Goal: Information Seeking & Learning: Check status

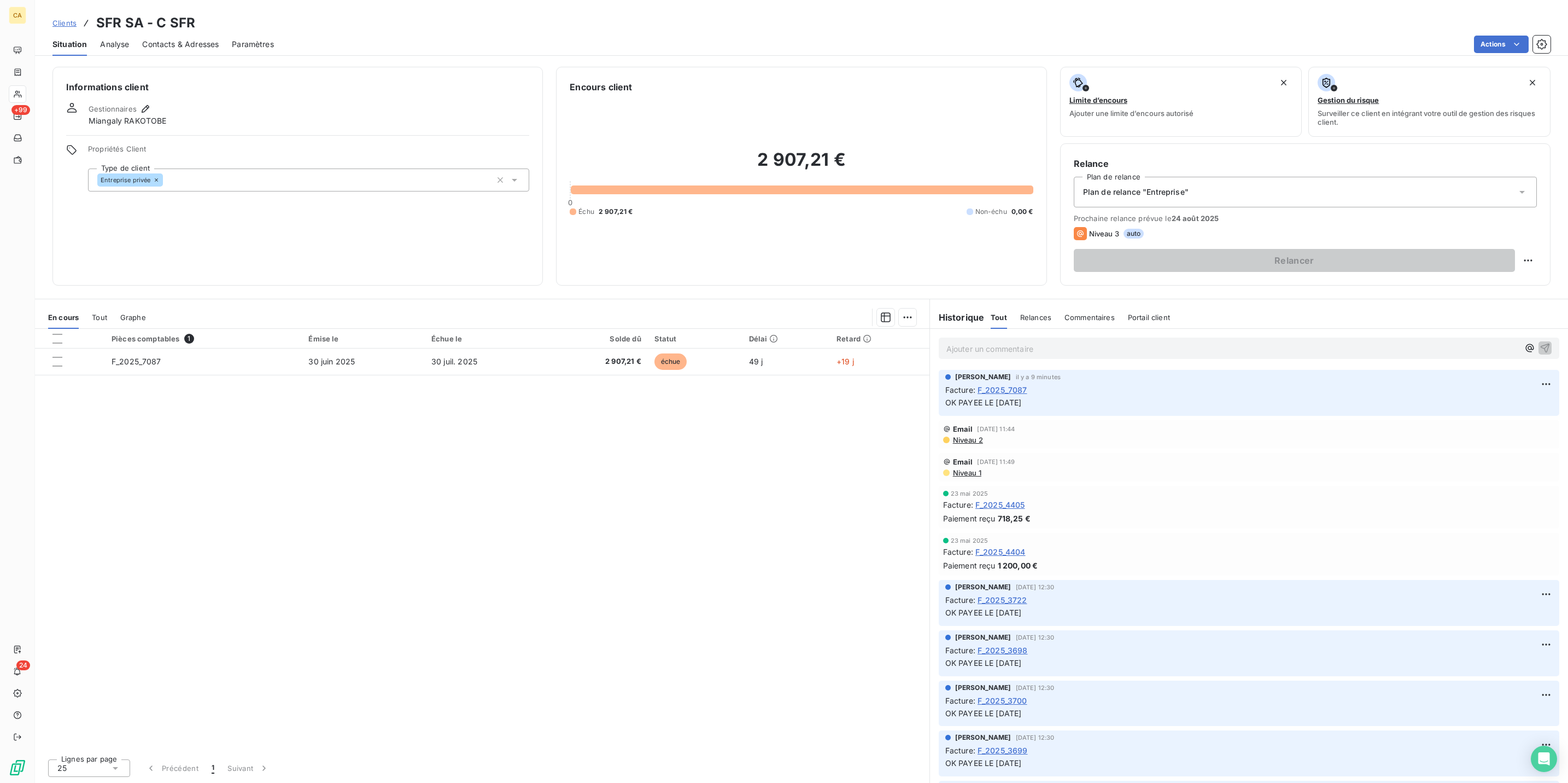
click at [619, 36] on div "Actions" at bounding box center [919, 44] width 1264 height 18
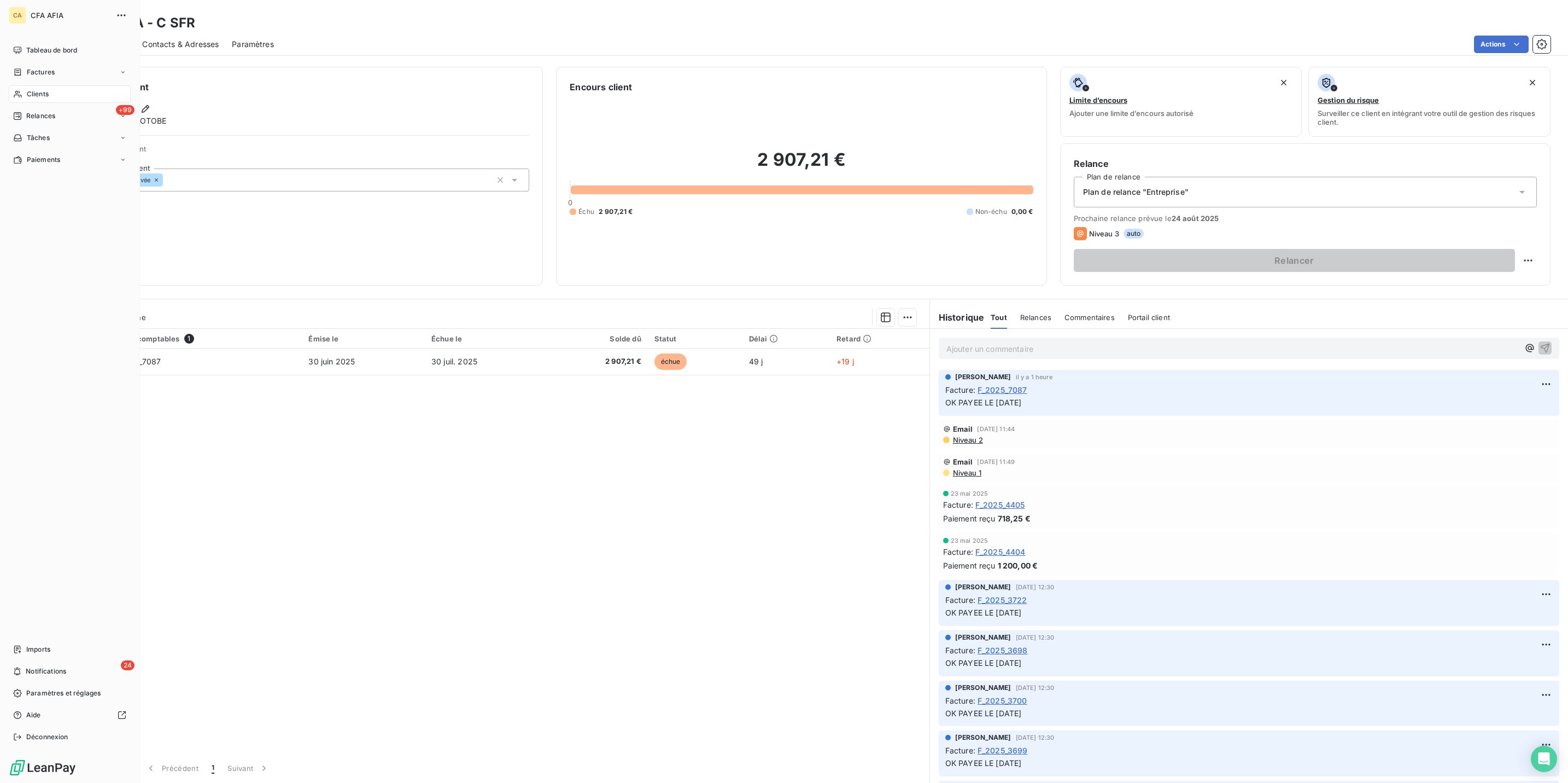
click at [27, 86] on div "Clients" at bounding box center [70, 94] width 122 height 18
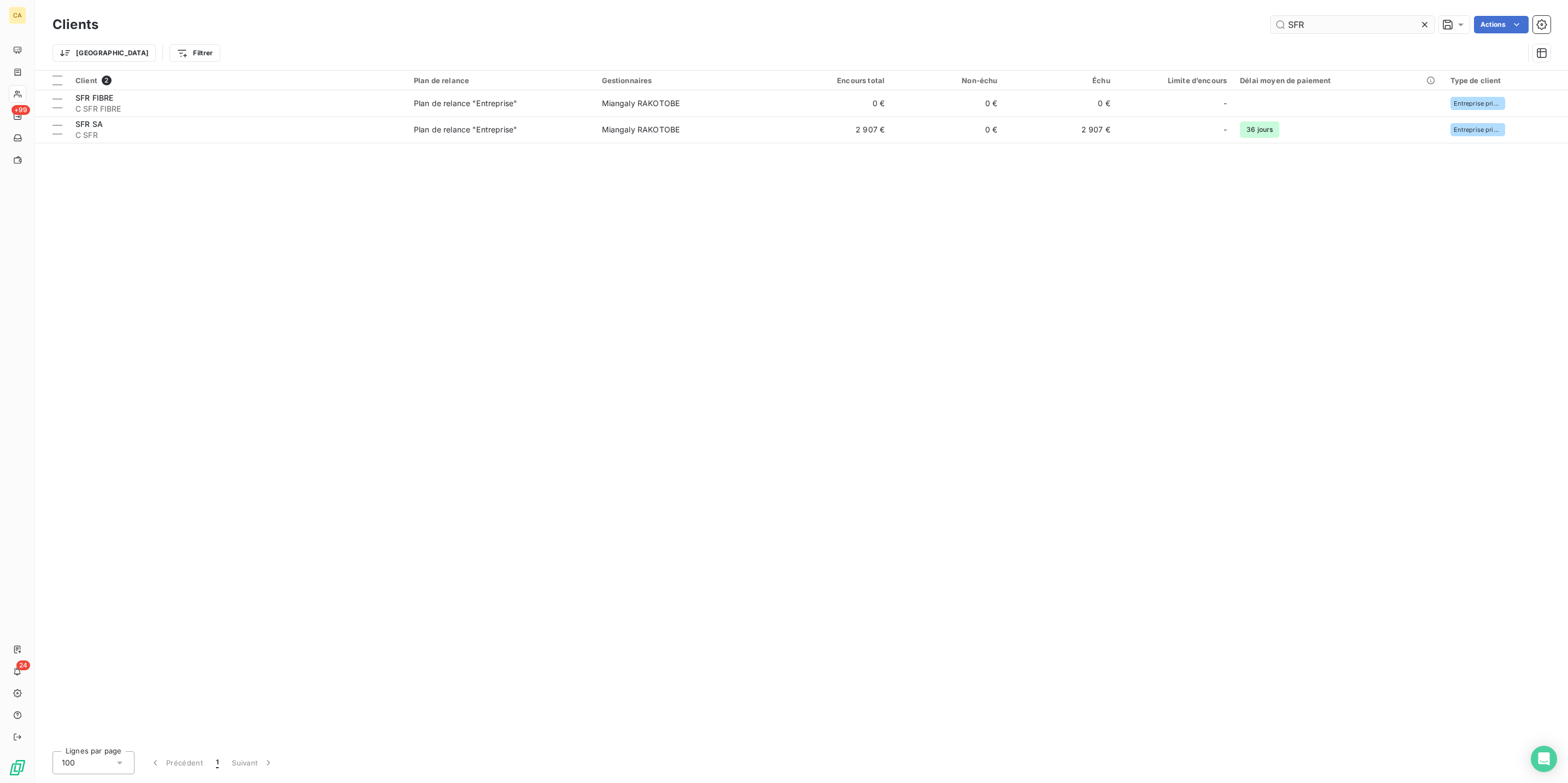
click at [1319, 21] on input "SFR" at bounding box center [1353, 25] width 164 height 18
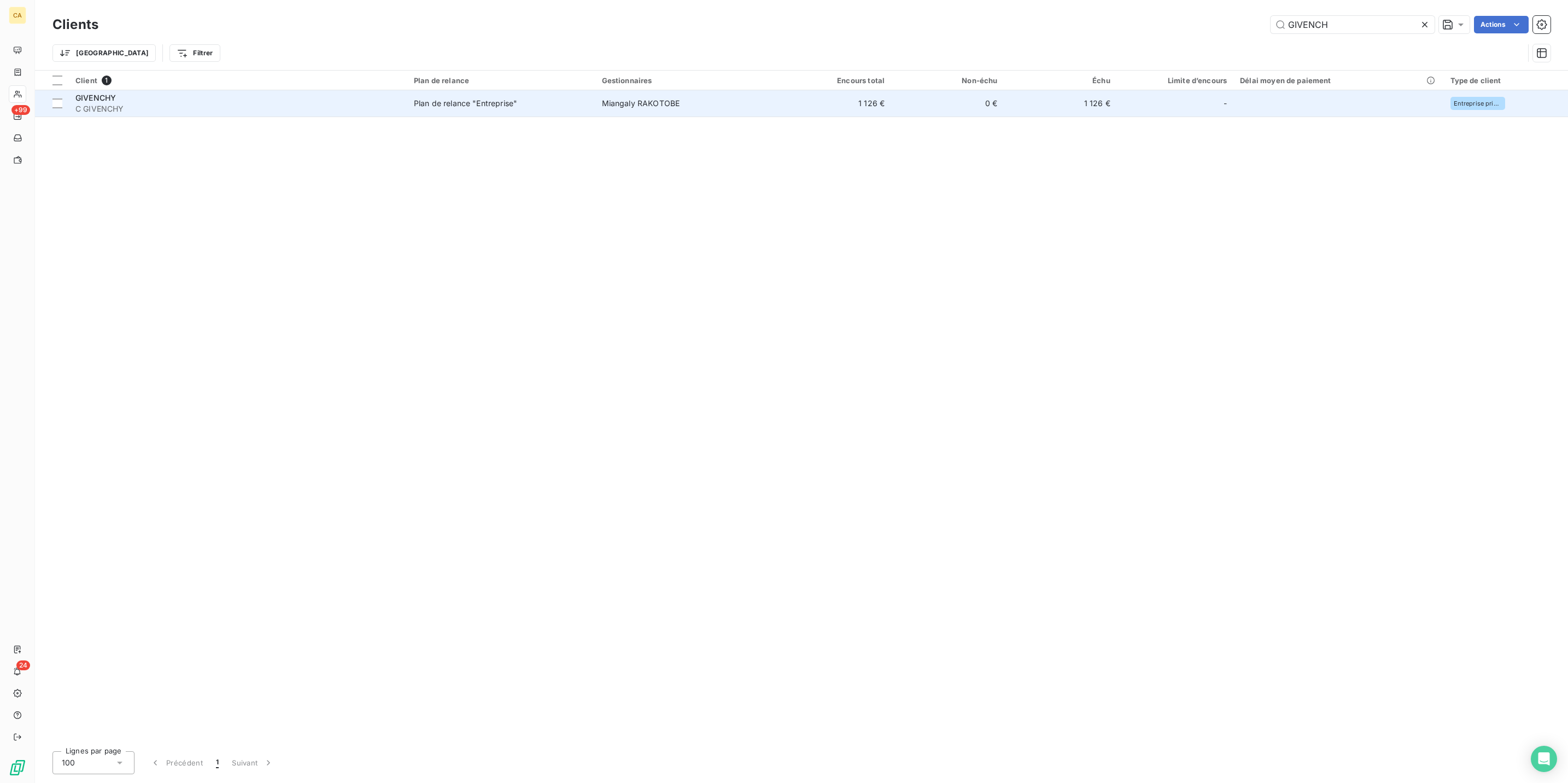
type input "GIVENCH"
click at [1123, 94] on div "-" at bounding box center [1175, 103] width 103 height 18
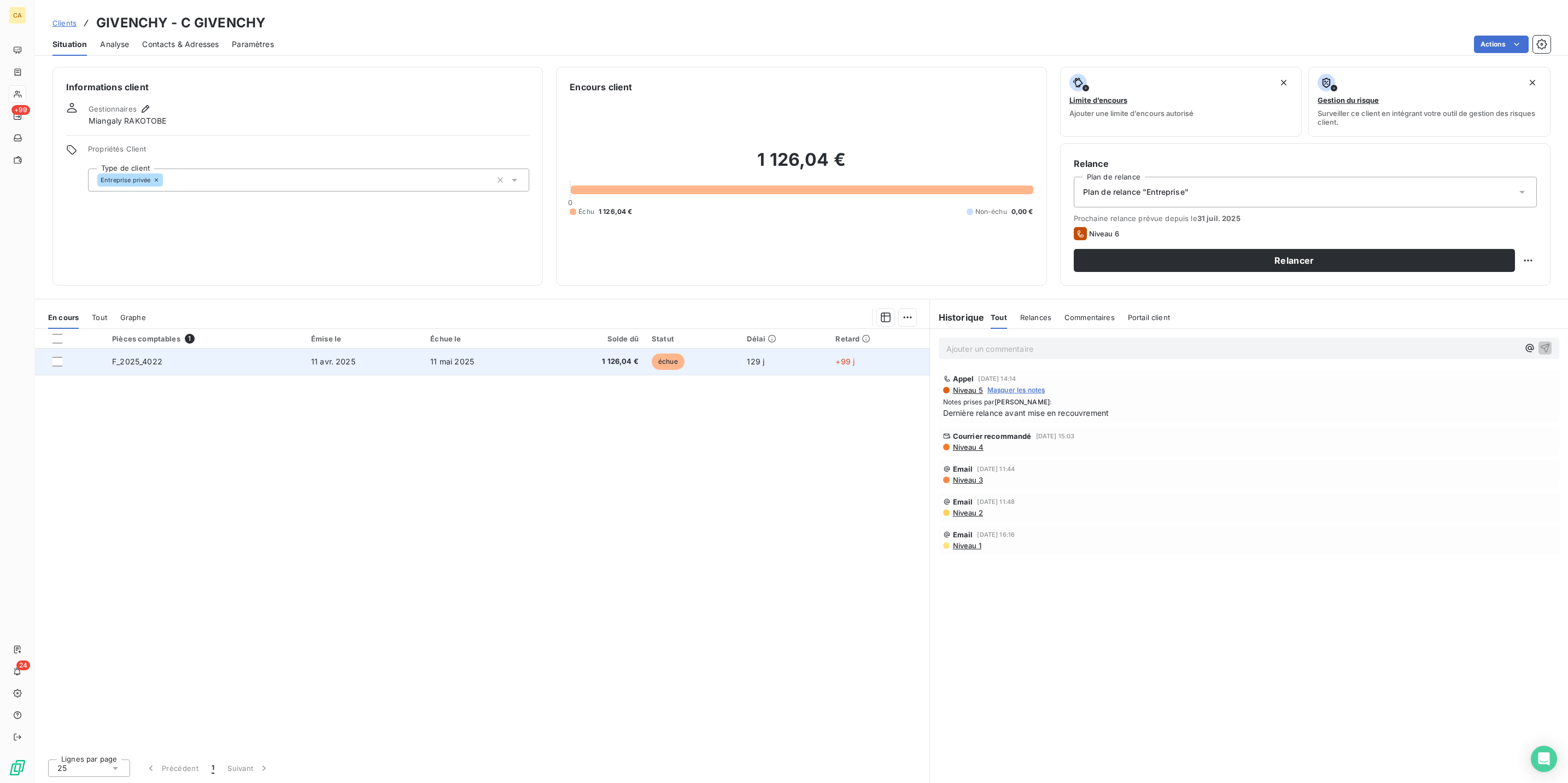
click at [495, 348] on td "11 mai 2025" at bounding box center [482, 361] width 118 height 26
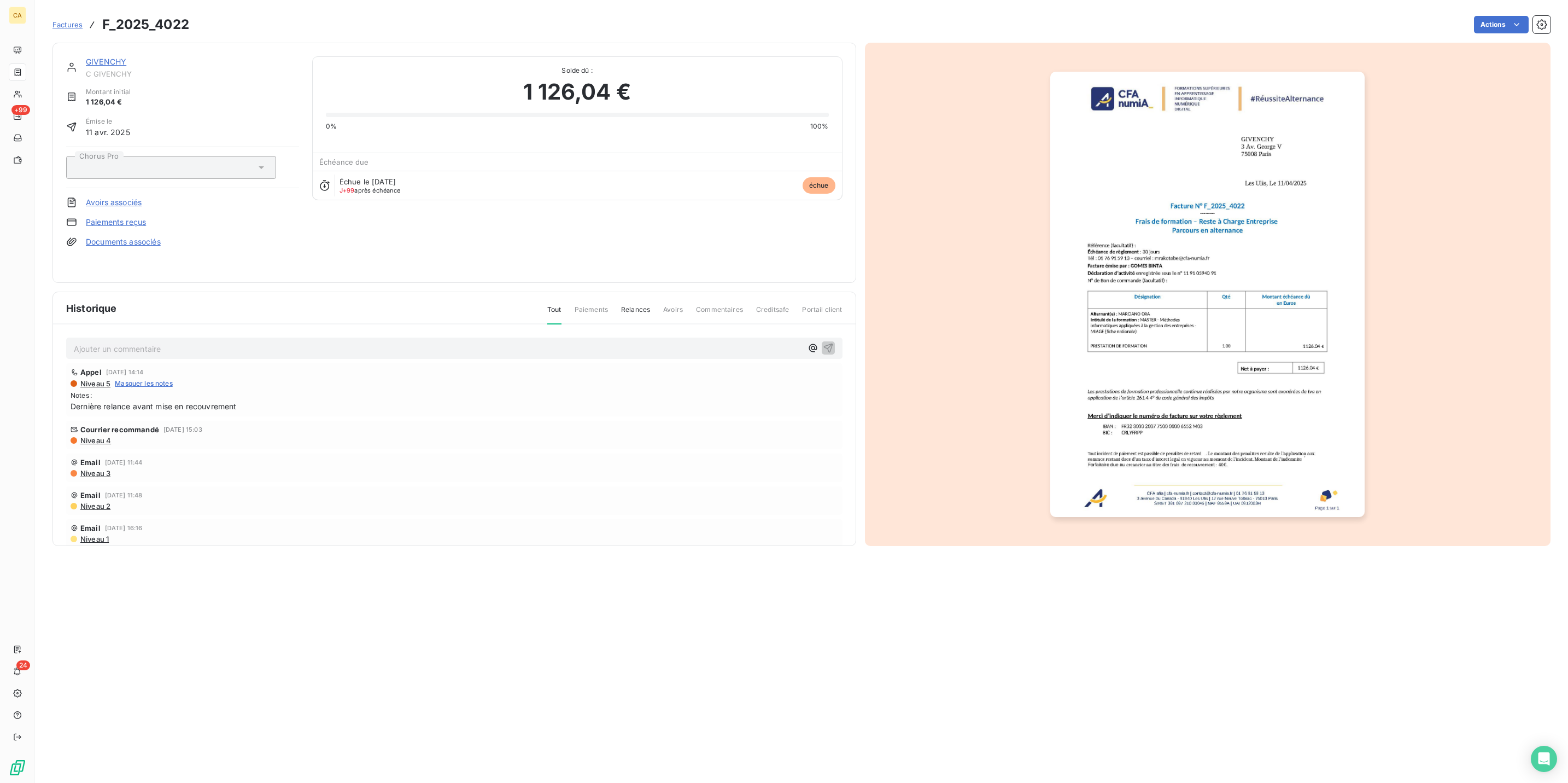
click at [121, 324] on div "Ajouter un commentaire ﻿ Appel [DATE] 14:14 Niveau 5 Masquer les notes Notes : …" at bounding box center [454, 451] width 802 height 253
click at [113, 342] on p "Ajouter un commentaire ﻿" at bounding box center [438, 348] width 728 height 14
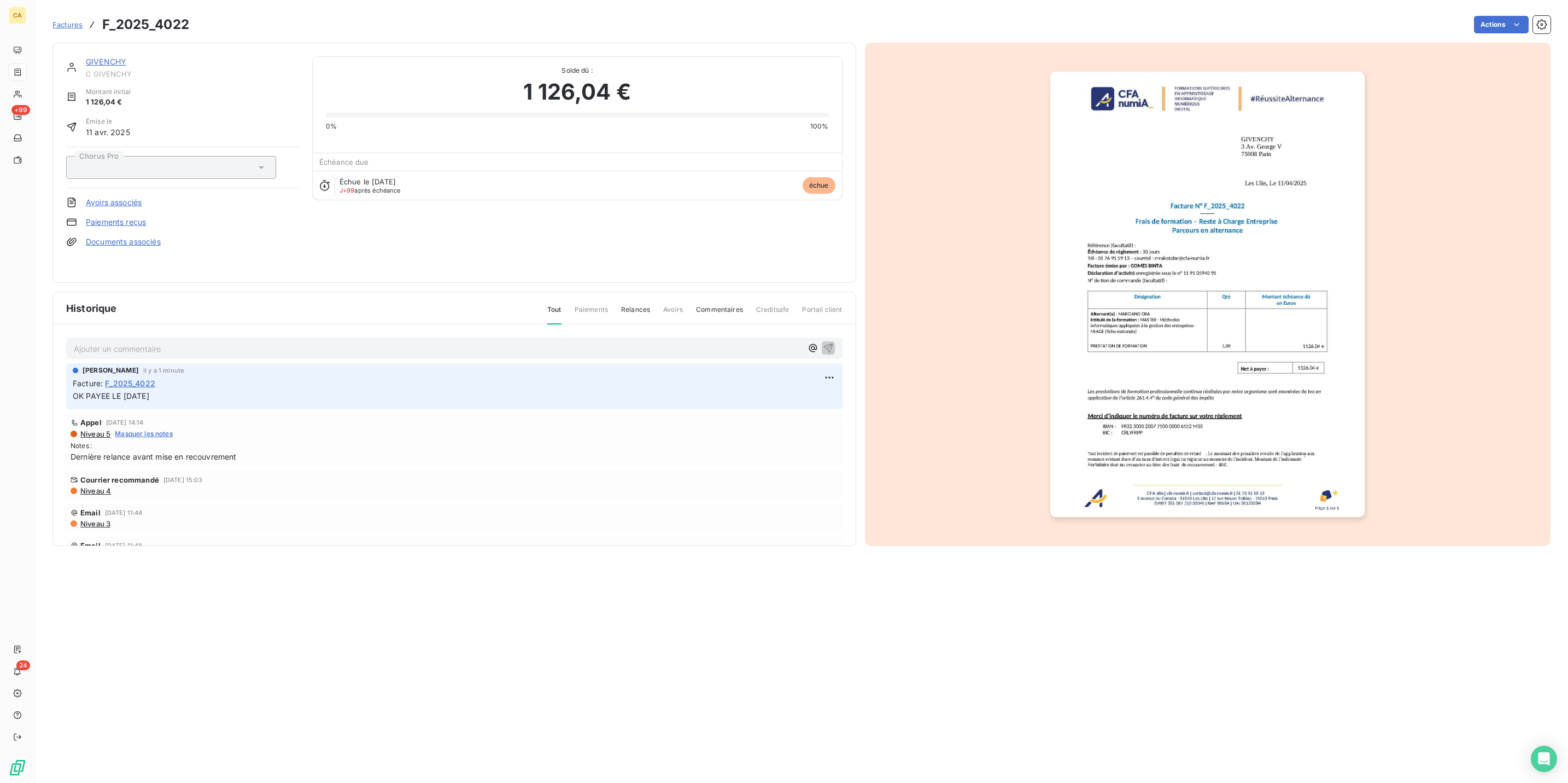
click at [88, 57] on link "GIVENCHY" at bounding box center [105, 62] width 40 height 10
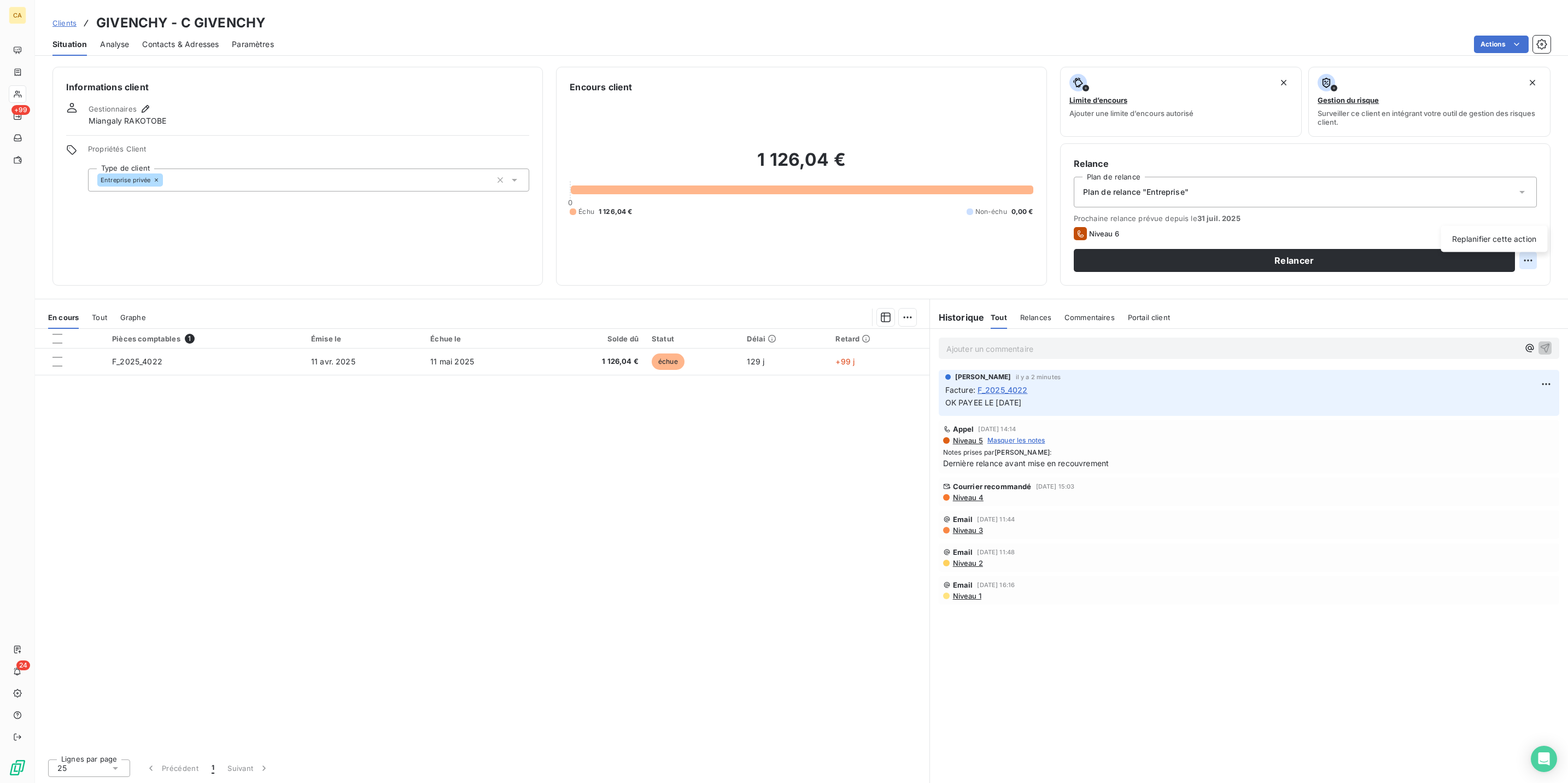
click at [1537, 216] on html "CA +99 24 Clients GIVENCHY - C GIVENCHY Situation Analyse Contacts & Adresses P…" at bounding box center [784, 392] width 1568 height 783
click at [1478, 238] on div "Replanifier cette action" at bounding box center [1494, 239] width 98 height 18
select select "7"
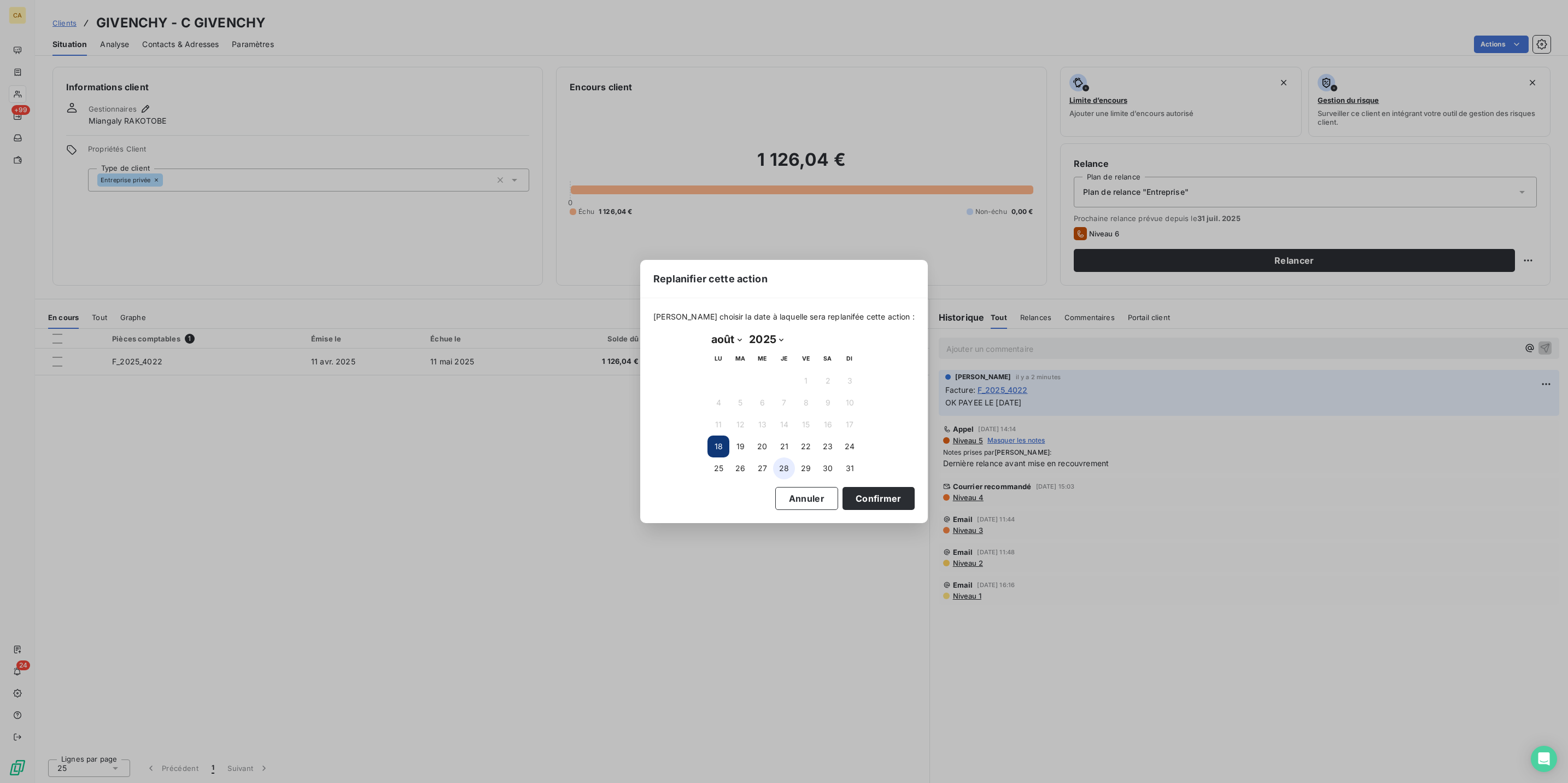
click at [789, 464] on button "28" at bounding box center [784, 468] width 22 height 22
click at [813, 463] on button "29" at bounding box center [806, 468] width 22 height 22
click at [843, 487] on button "Confirmer" at bounding box center [878, 498] width 72 height 23
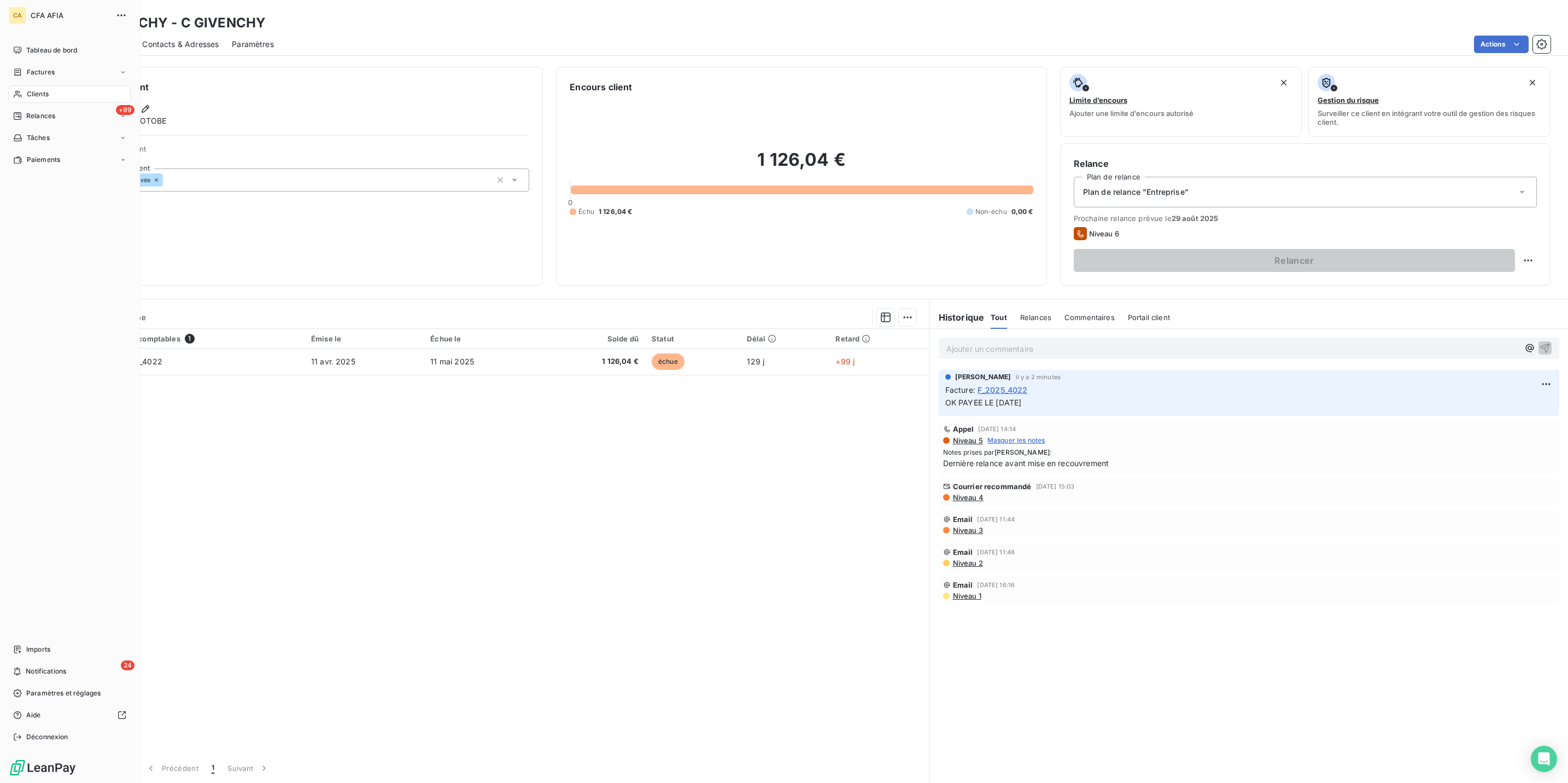
click at [21, 49] on nav "Tableau de bord Factures Clients +99 Relances Tâches Paiements" at bounding box center [70, 105] width 122 height 127
click at [29, 67] on span "Factures" at bounding box center [40, 72] width 28 height 10
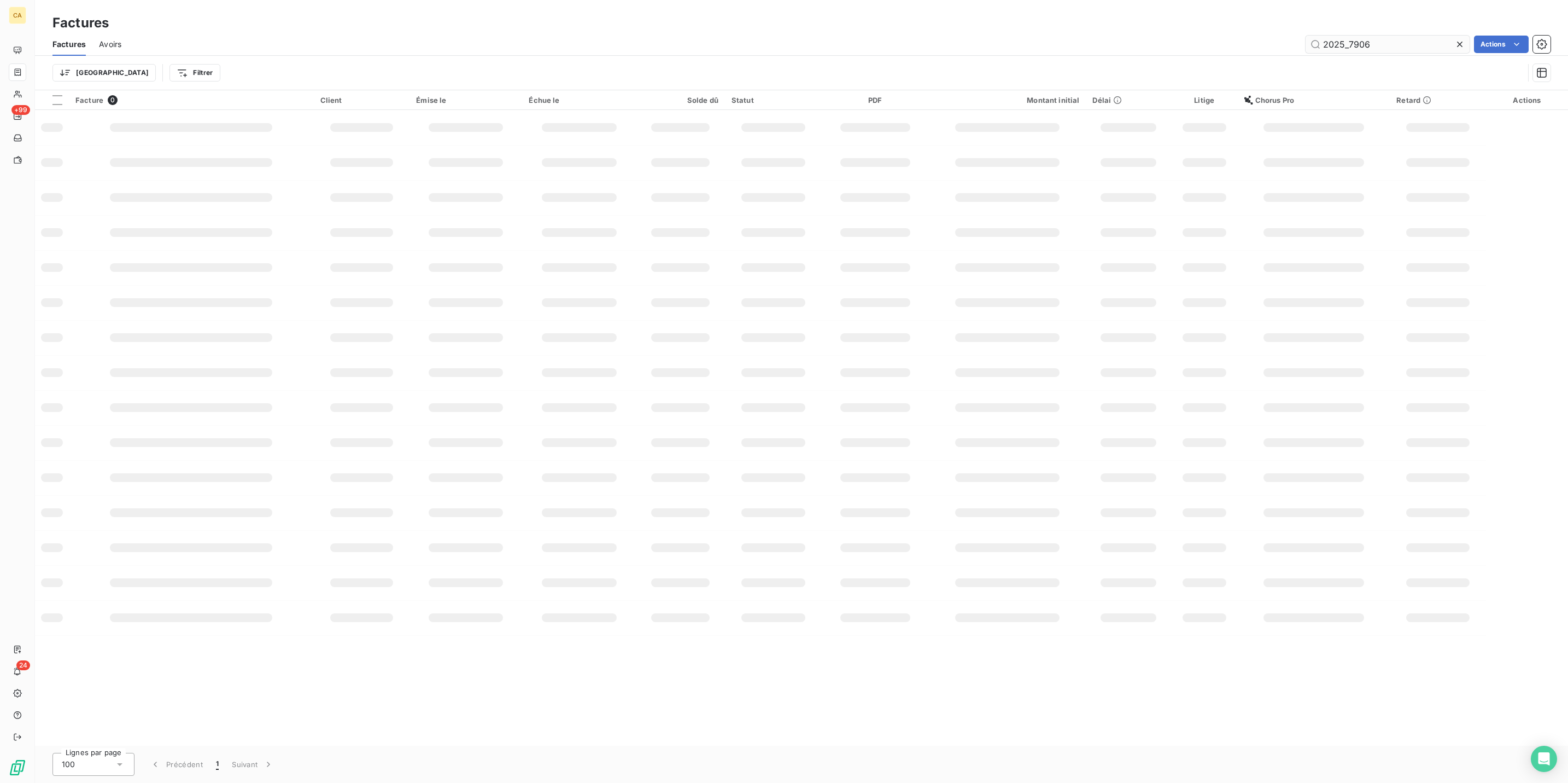
click at [1426, 36] on input "2025_7906" at bounding box center [1387, 44] width 164 height 18
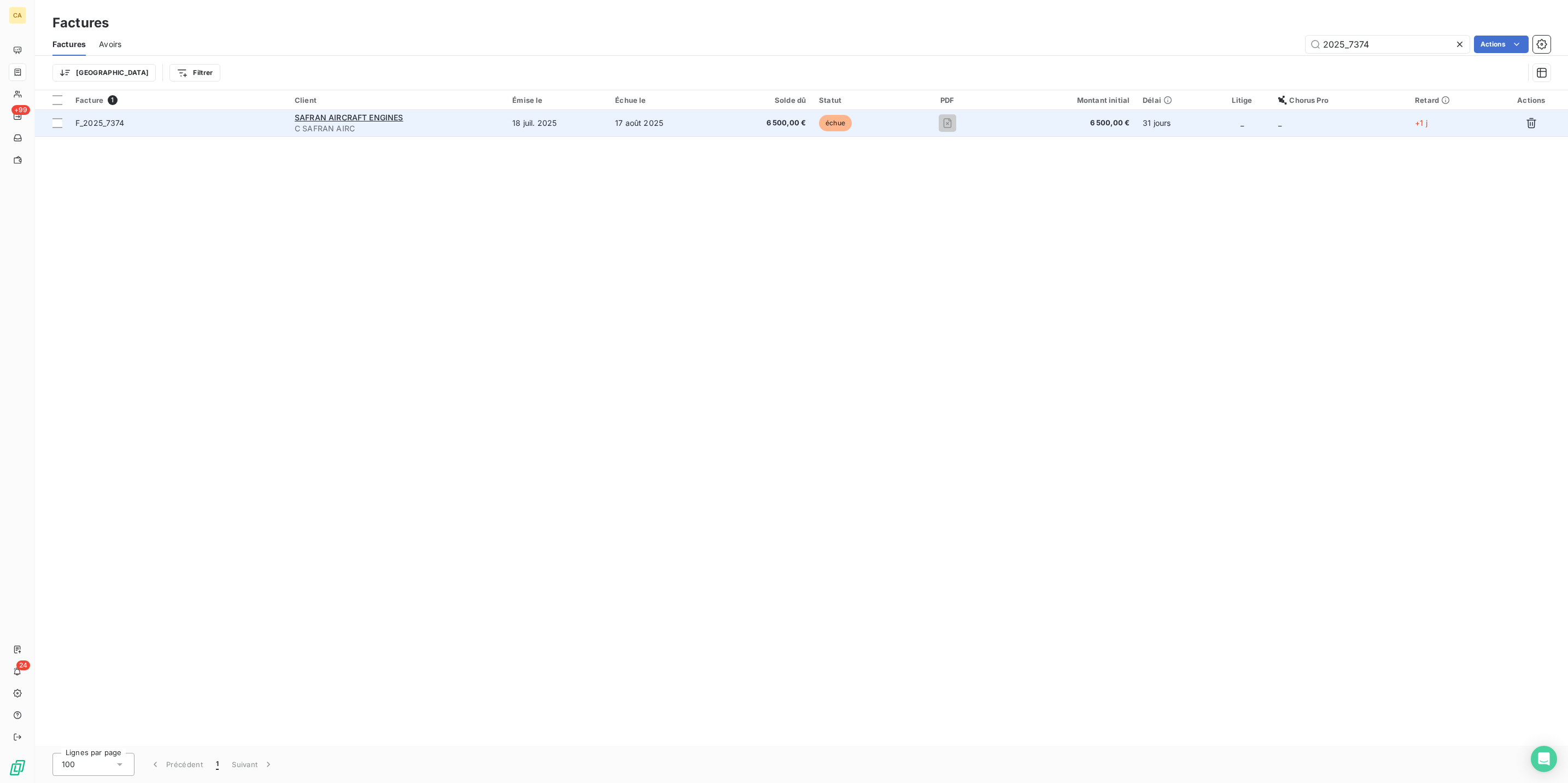
type input "2025_7374"
click at [486, 123] on span "C SAFRAN AIRC" at bounding box center [397, 129] width 205 height 11
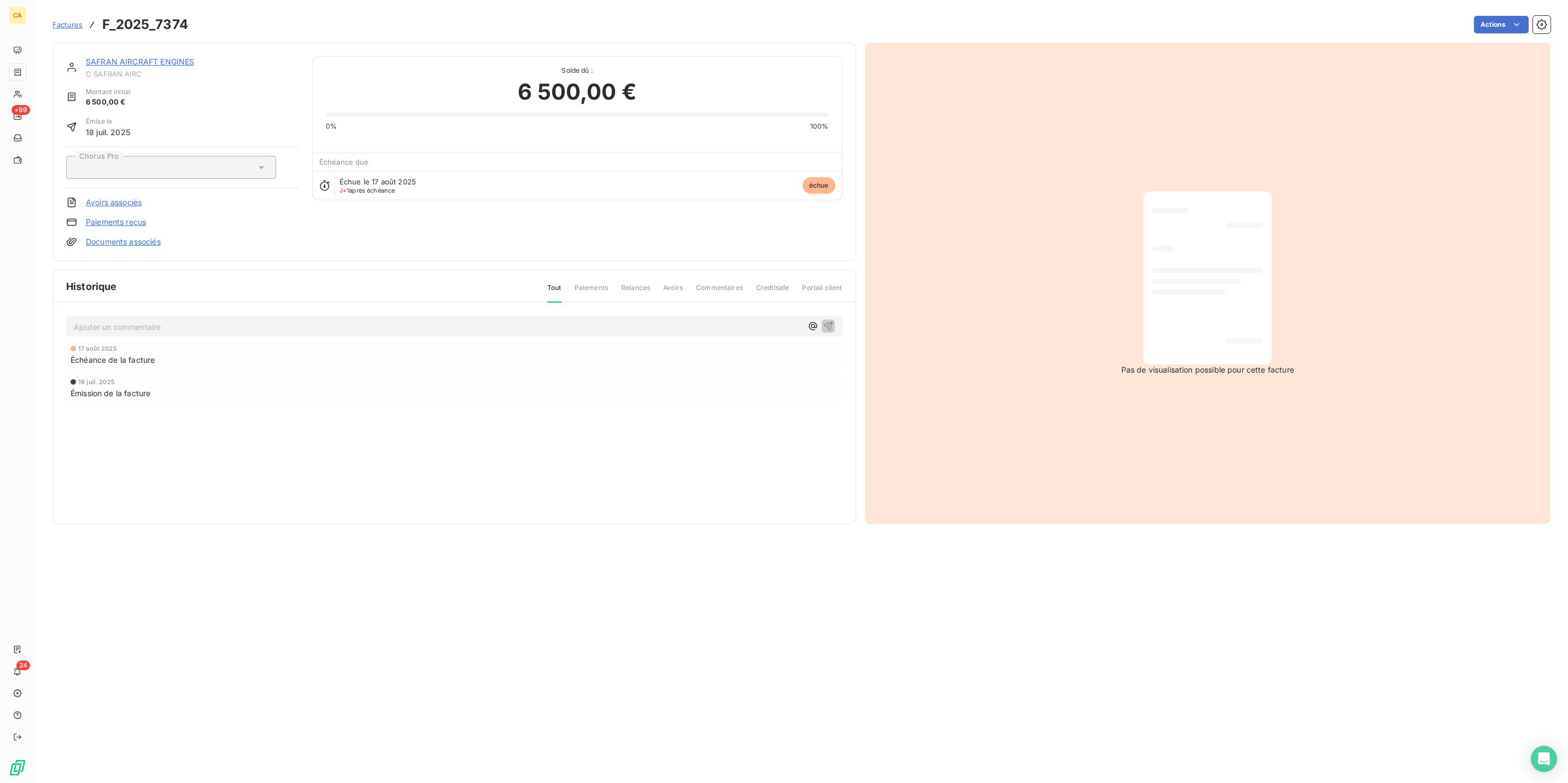
click at [164, 316] on div "Ajouter un commentaire ﻿" at bounding box center [454, 326] width 776 height 21
click at [159, 320] on p "Ajouter un commentaire ﻿" at bounding box center [438, 327] width 728 height 14
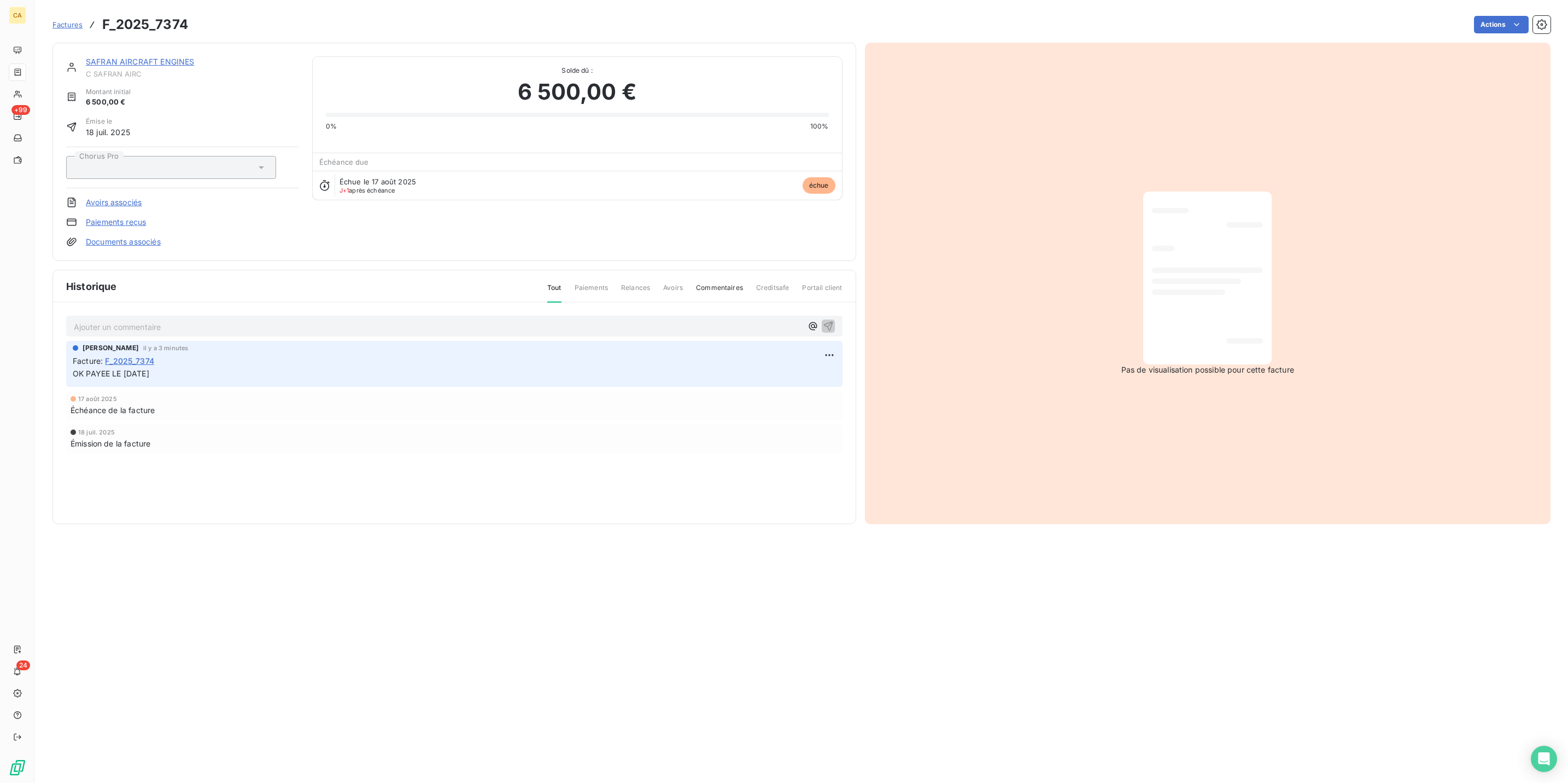
click at [135, 57] on link "SAFRAN AIRCRAFT ENGINES" at bounding box center [140, 62] width 108 height 10
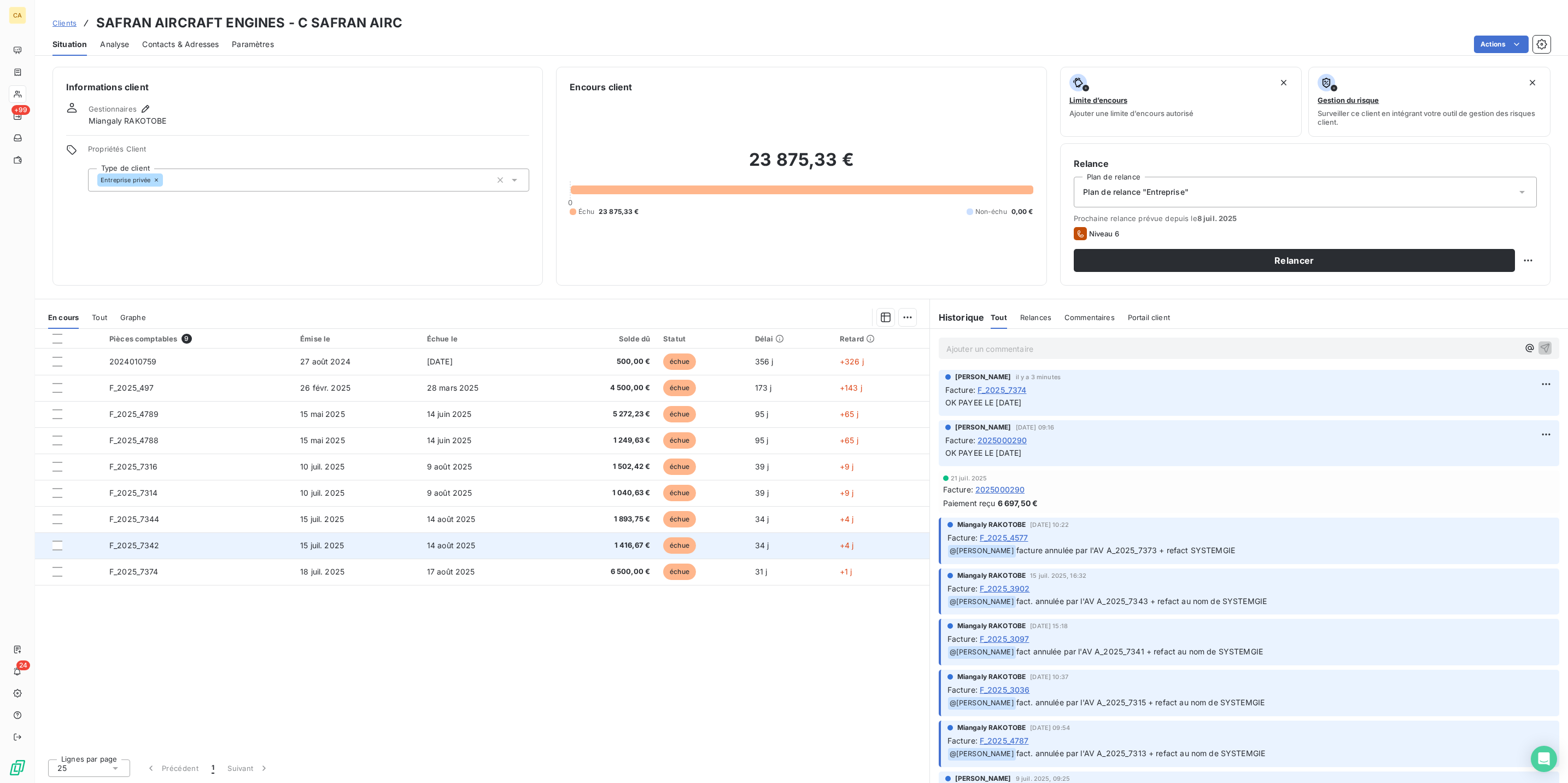
click at [141, 541] on span "F_2025_7342" at bounding box center [135, 545] width 51 height 10
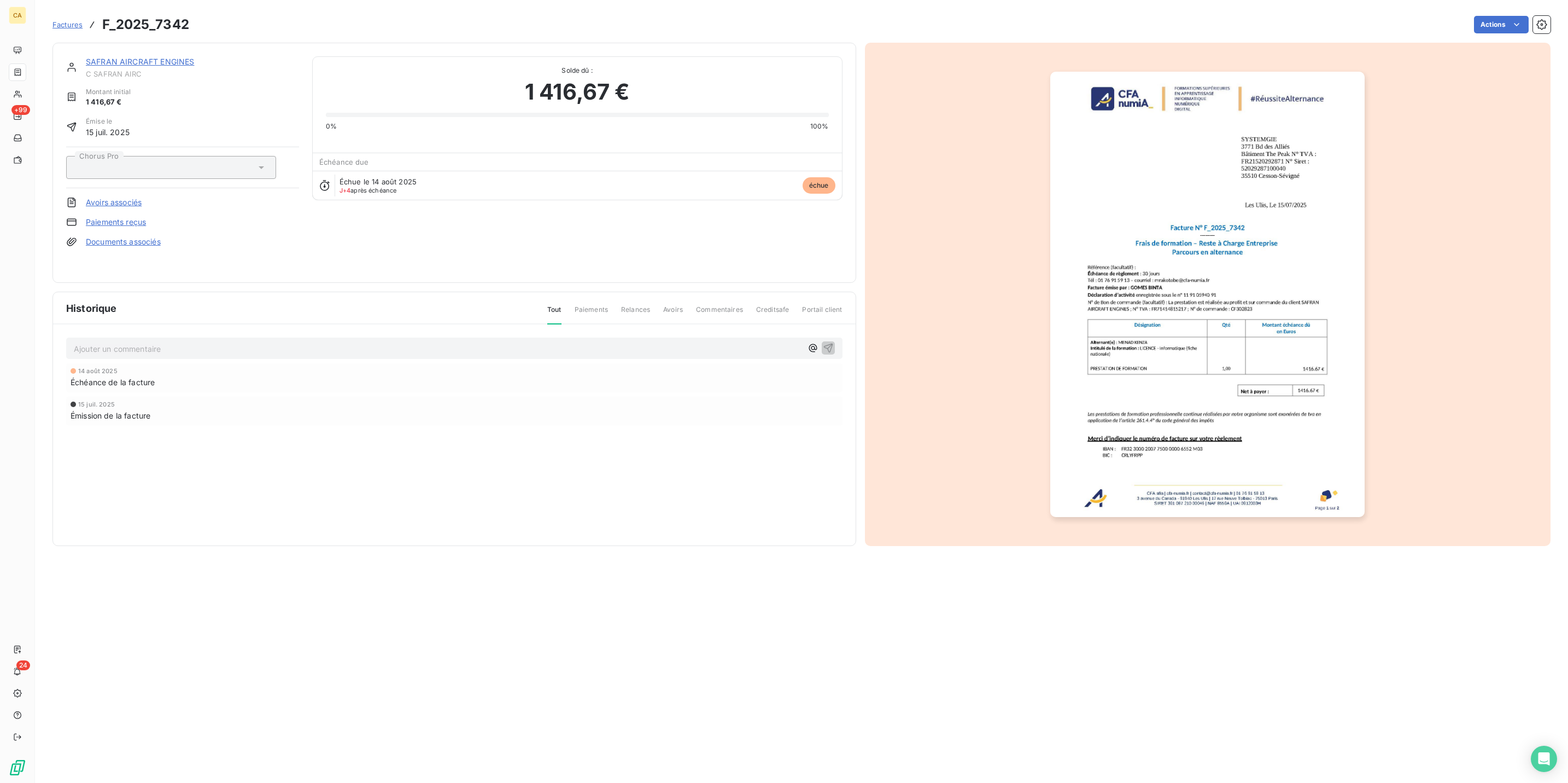
click at [181, 342] on p "Ajouter un commentaire ﻿" at bounding box center [438, 348] width 728 height 14
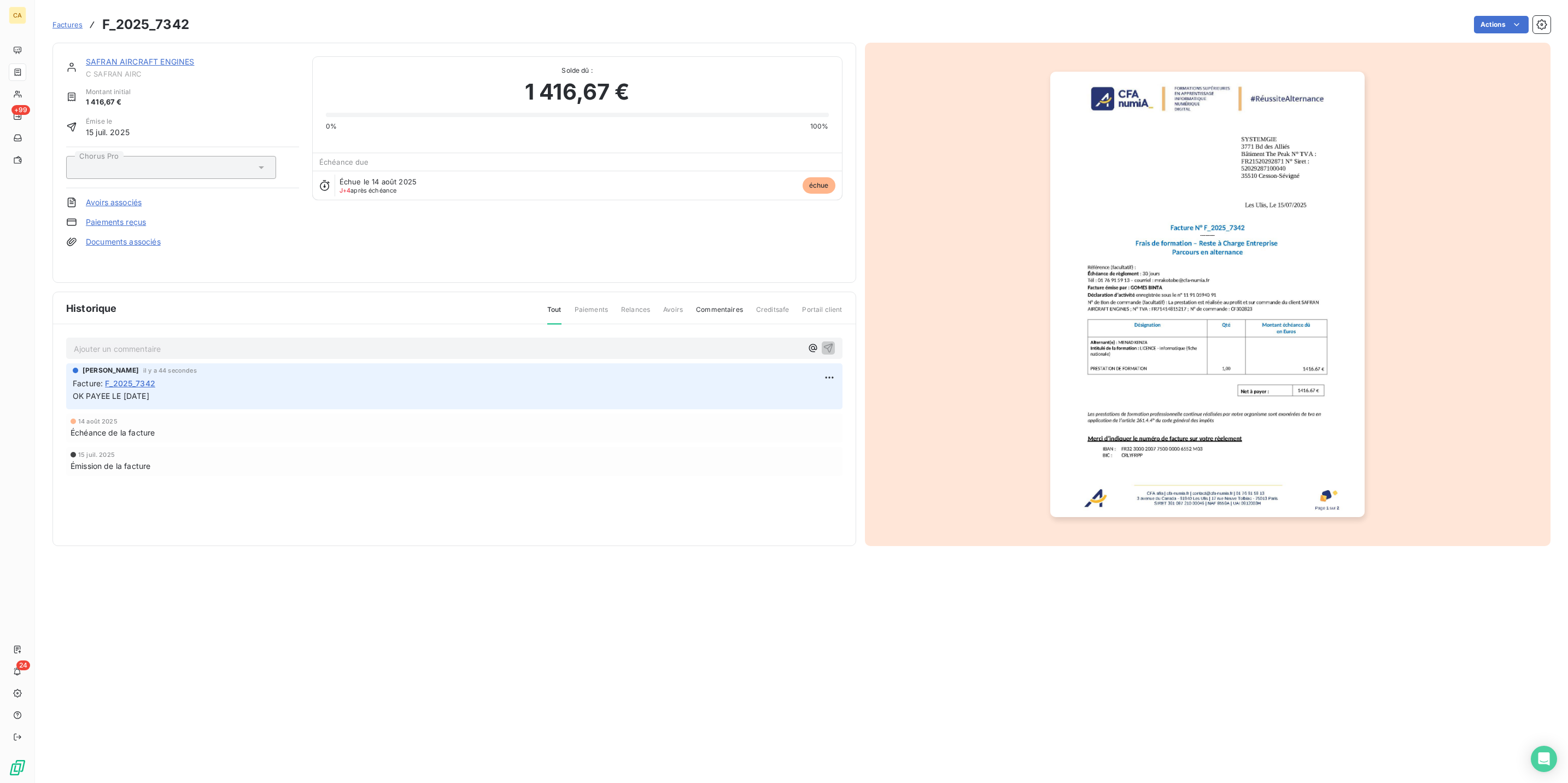
click at [1314, 326] on img "button" at bounding box center [1207, 294] width 315 height 446
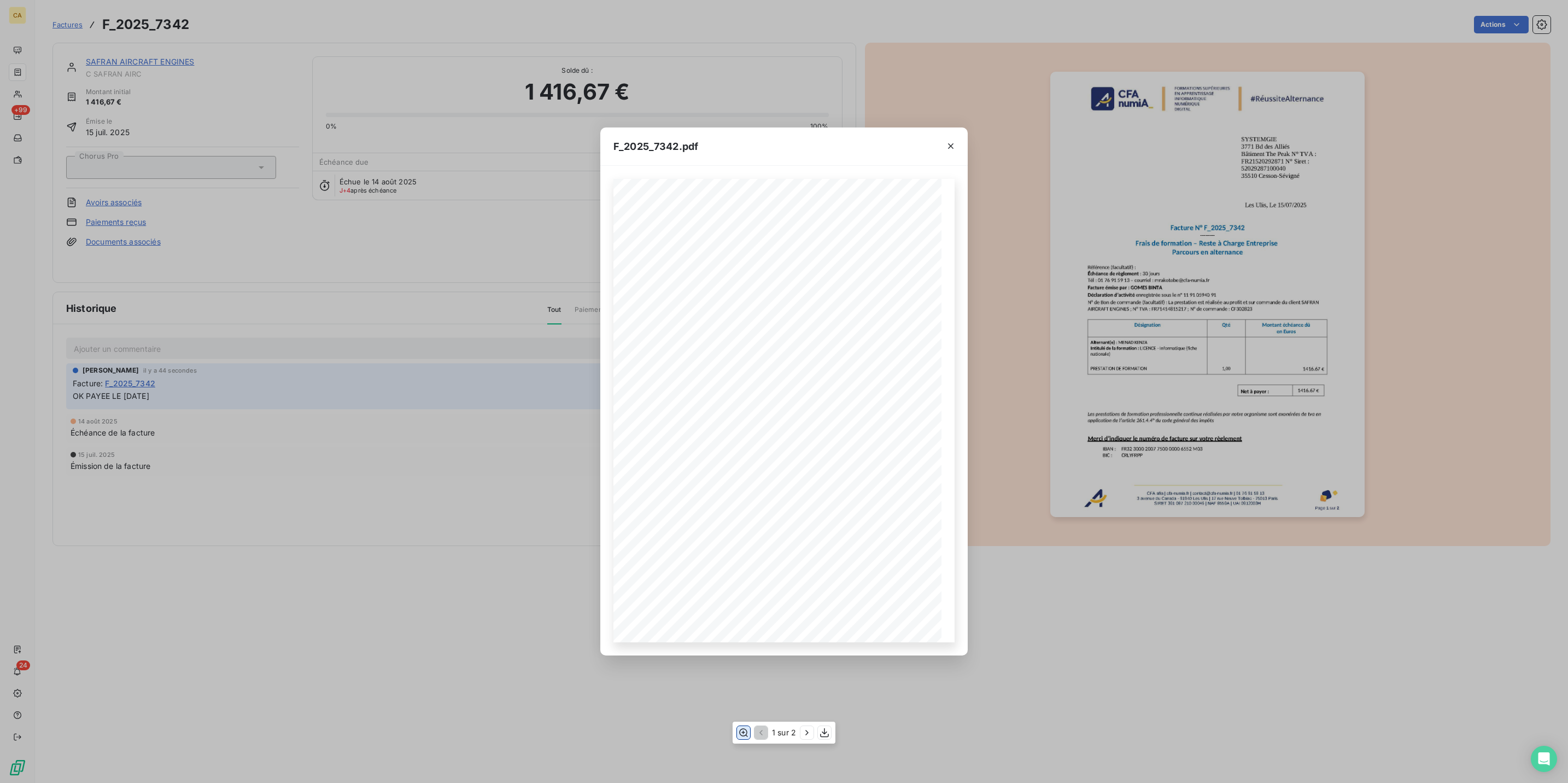
click at [746, 726] on button "button" at bounding box center [743, 732] width 13 height 13
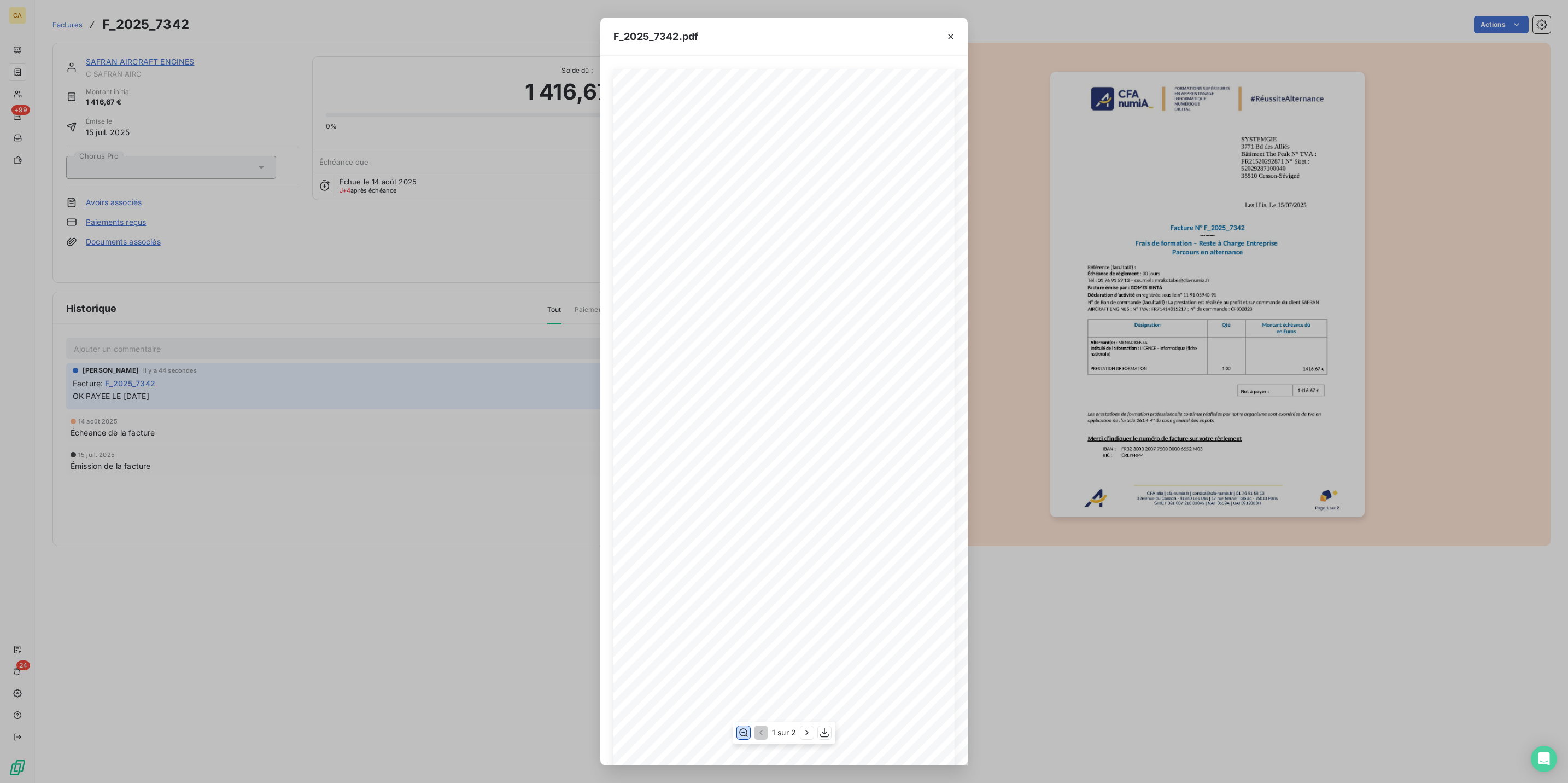
scroll to position [102, 0]
click at [348, 48] on div "F_2025_7342.pdf CFA afia | [DOMAIN_NAME] | [EMAIL_ADDRESS][DOMAIN_NAME] | 01 76…" at bounding box center [784, 392] width 1568 height 783
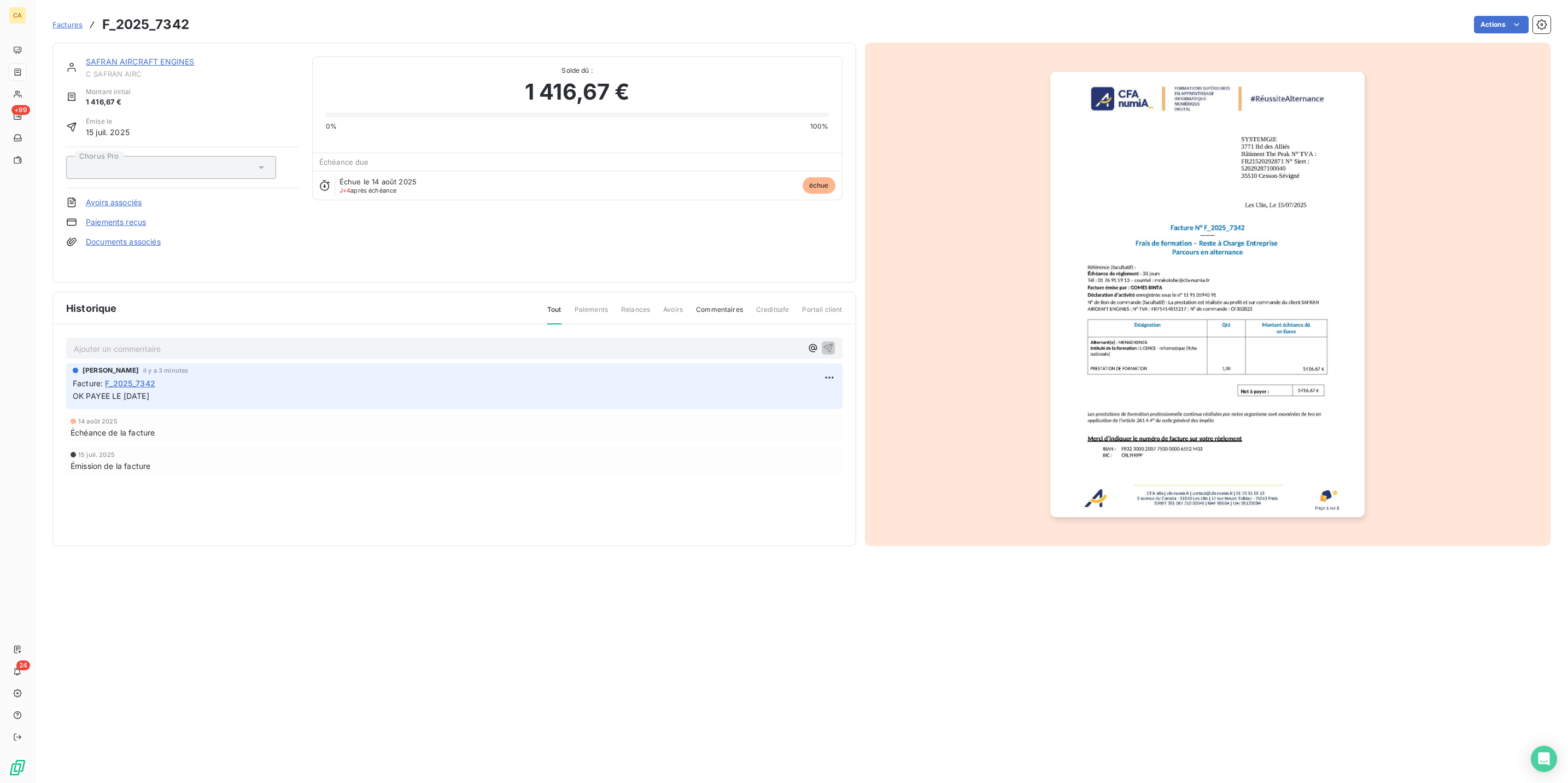
click at [138, 48] on div "SAFRAN AIRCRAFT ENGINES C SAFRAN AIRC Montant initial 1 416,67 € Émise le [DATE…" at bounding box center [454, 162] width 804 height 240
click at [138, 57] on link "SAFRAN AIRCRAFT ENGINES" at bounding box center [140, 62] width 108 height 10
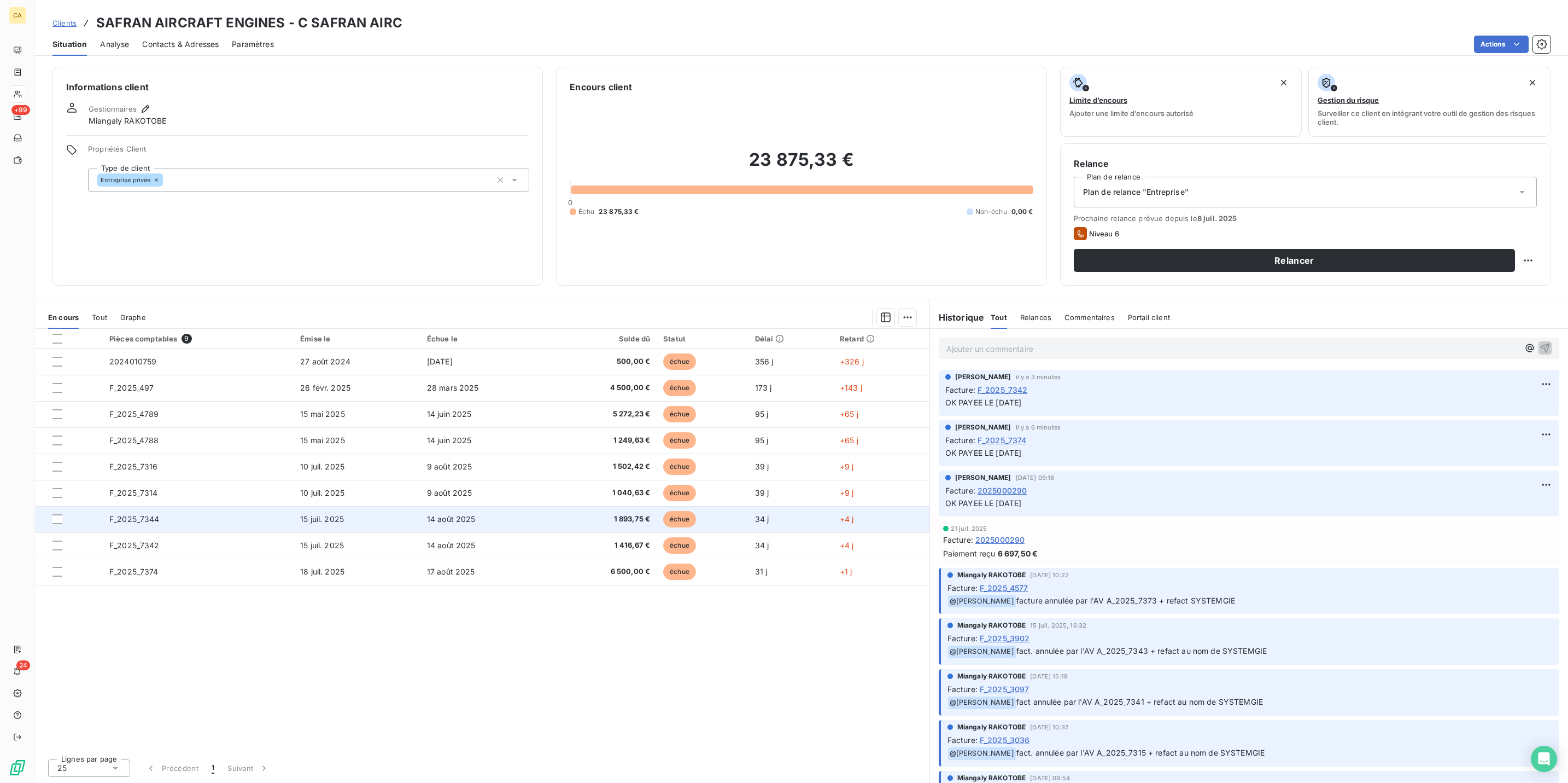
click at [153, 506] on td "F_2025_7344" at bounding box center [198, 519] width 191 height 26
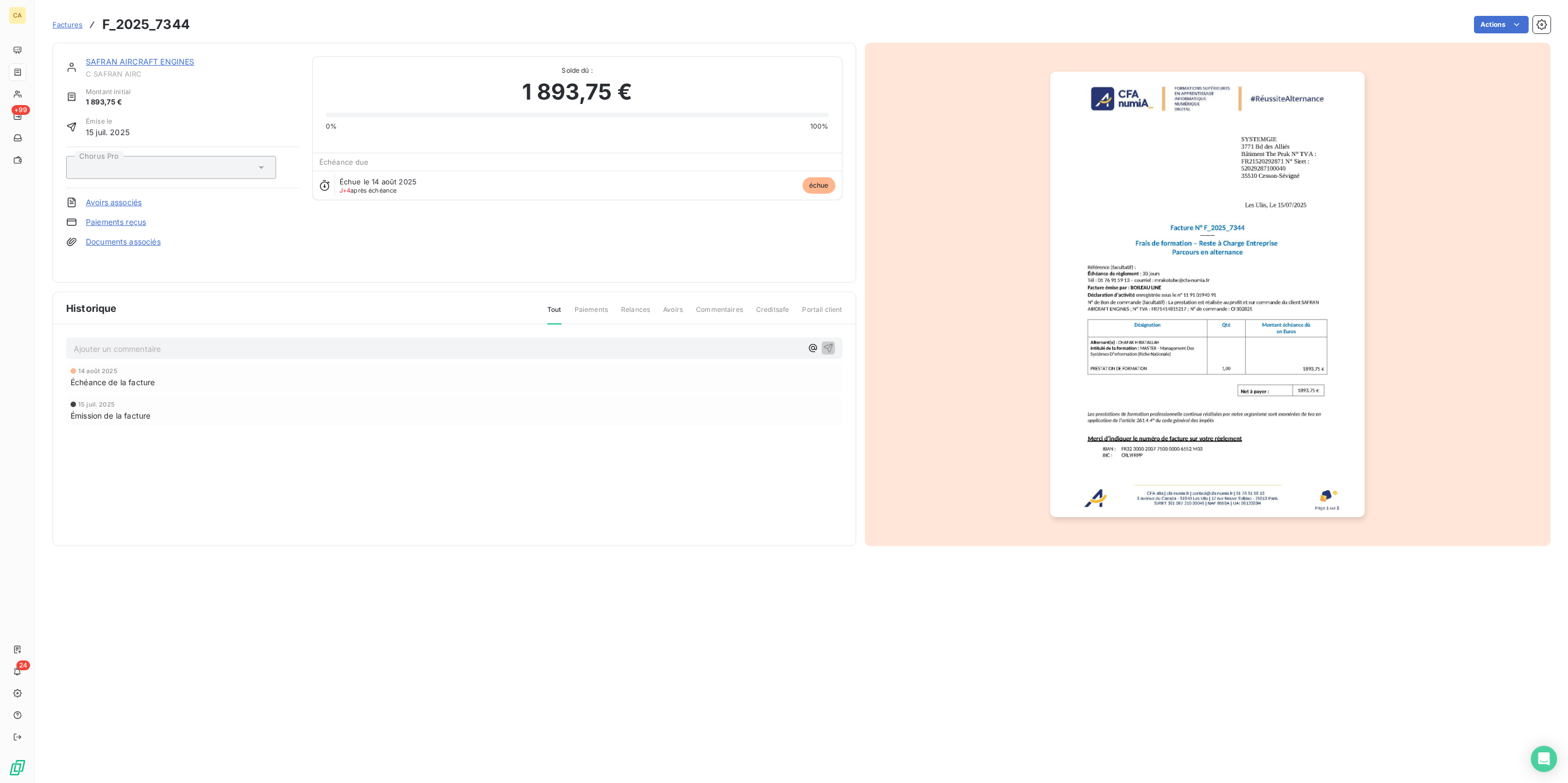
click at [162, 337] on div "Ajouter un commentaire ﻿" at bounding box center [454, 348] width 776 height 21
click at [165, 342] on p "Ajouter un commentaire ﻿" at bounding box center [438, 348] width 728 height 14
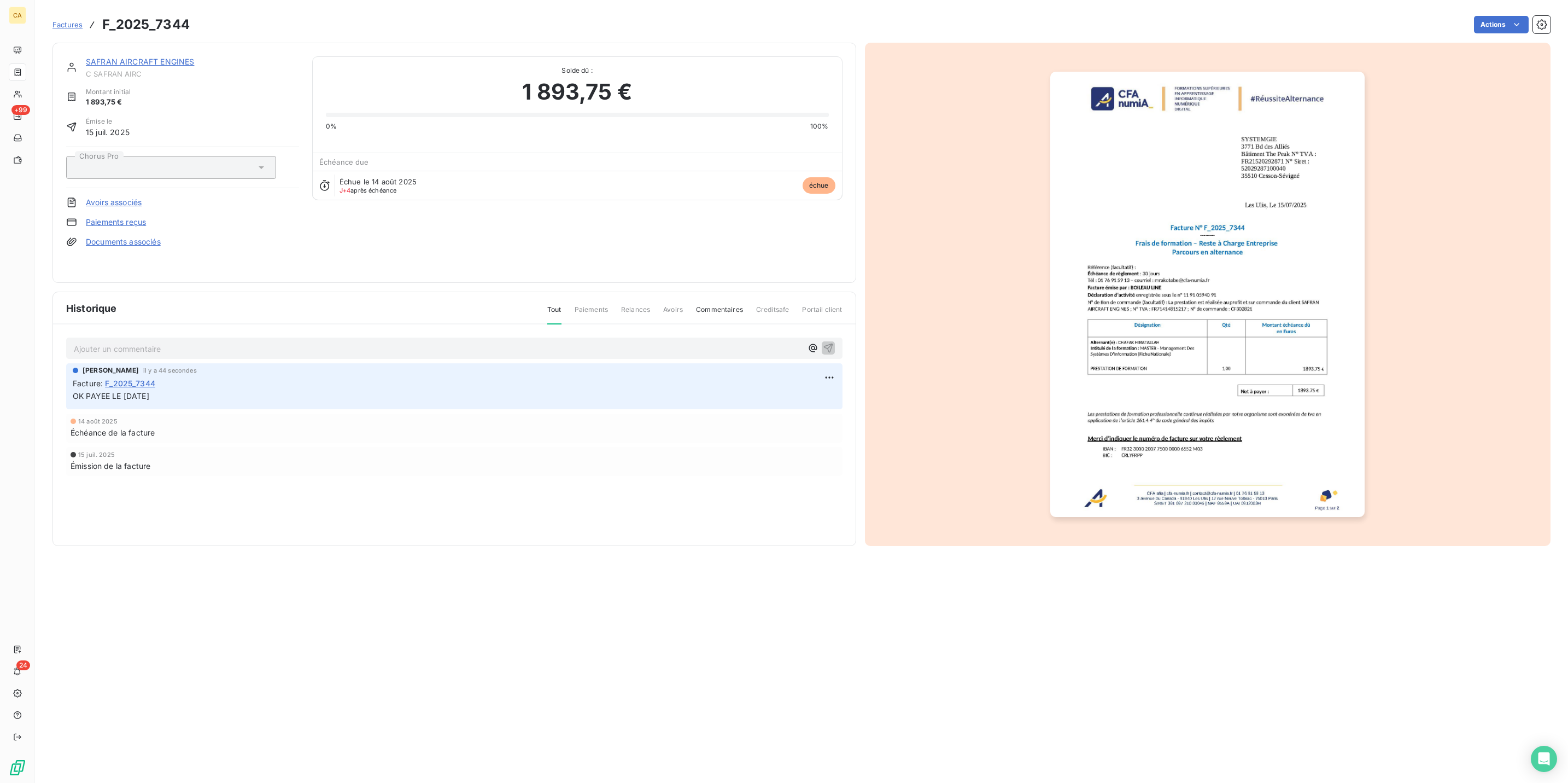
click at [1134, 391] on img "button" at bounding box center [1207, 294] width 315 height 446
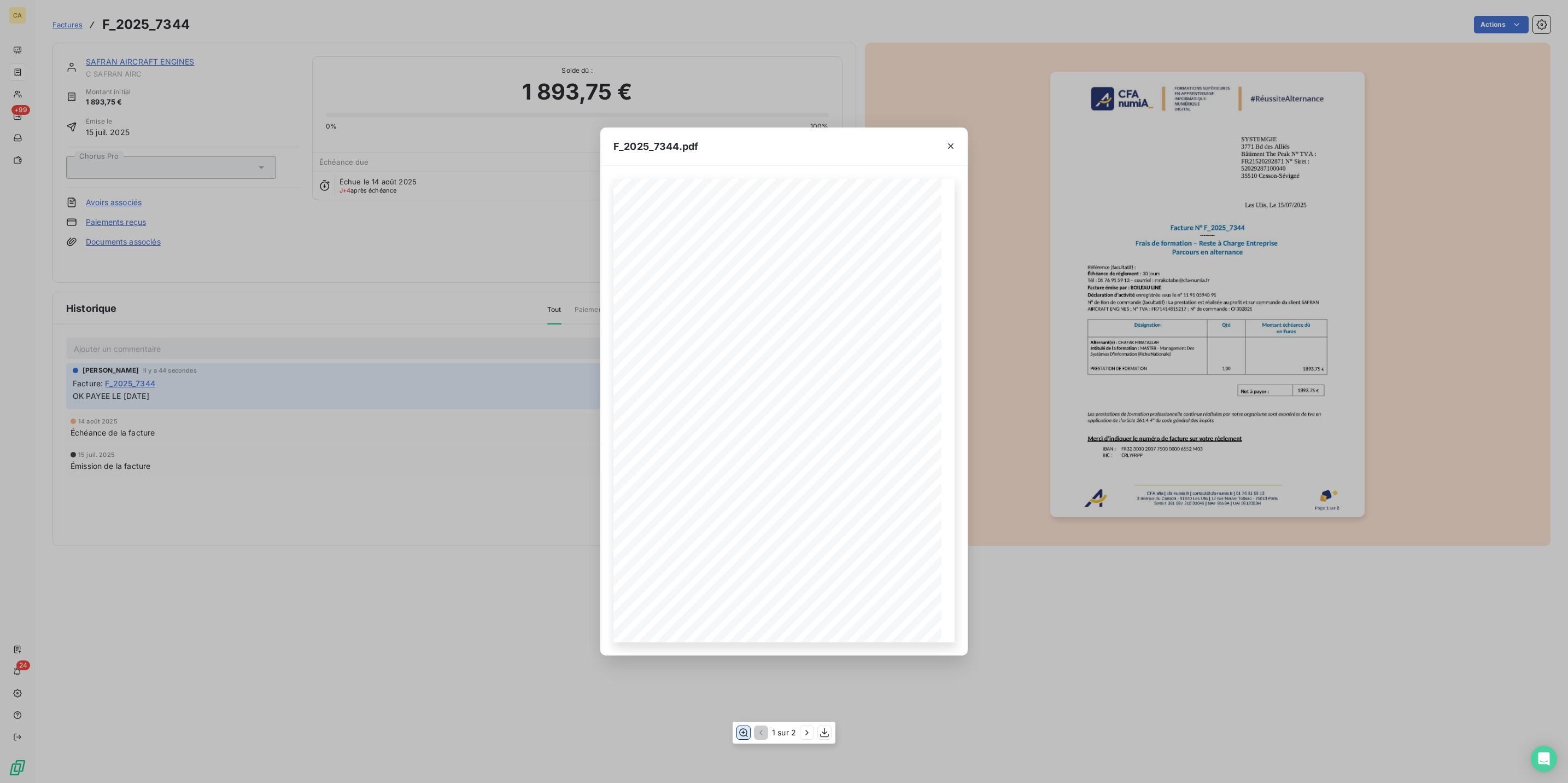
click at [744, 735] on icon "button" at bounding box center [744, 732] width 11 height 11
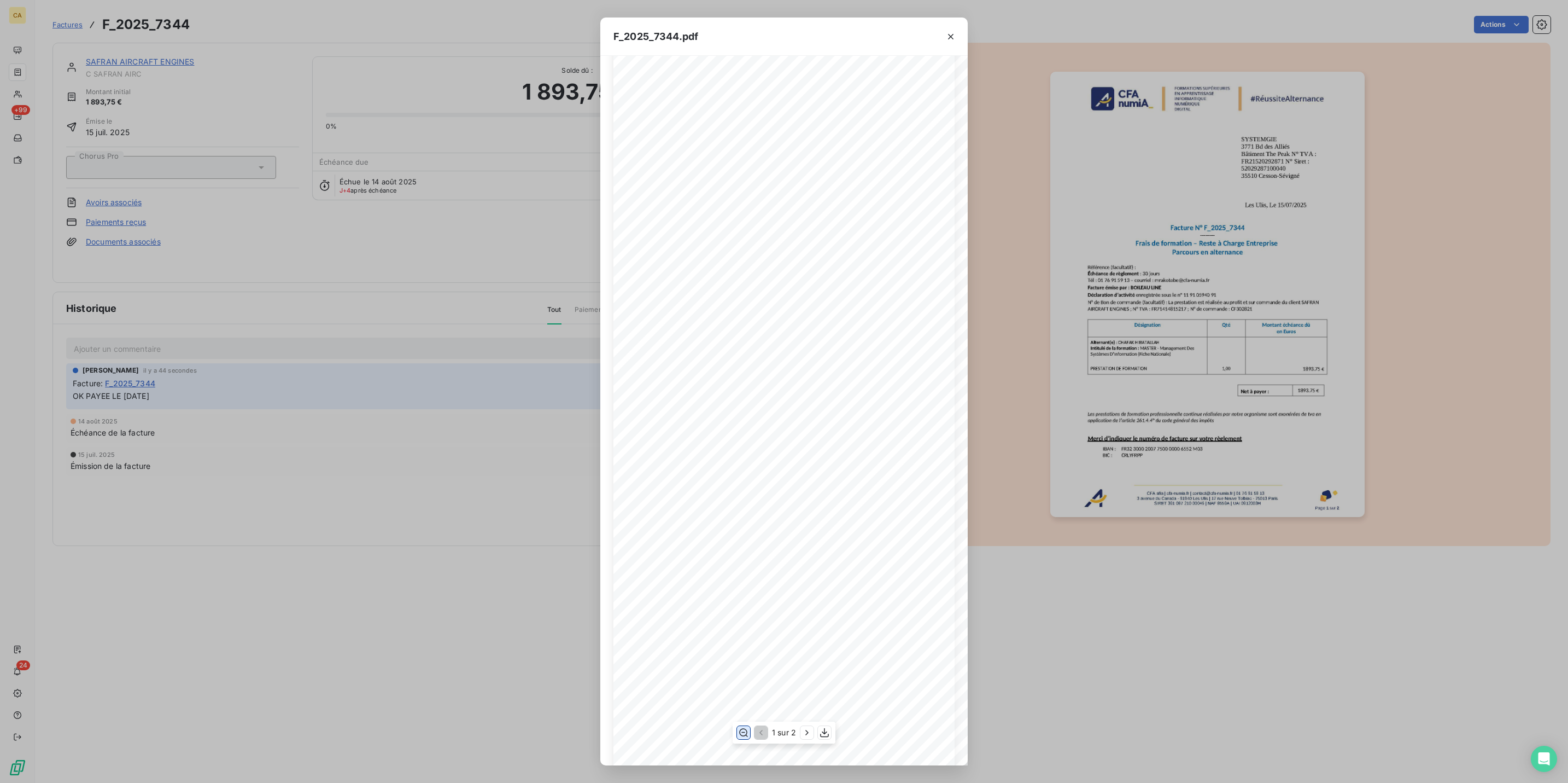
scroll to position [102, 0]
click at [12, 64] on div "F_2025_7344.pdf CFA afia | [DOMAIN_NAME] | [EMAIL_ADDRESS][DOMAIN_NAME] | 01 76…" at bounding box center [784, 392] width 1568 height 783
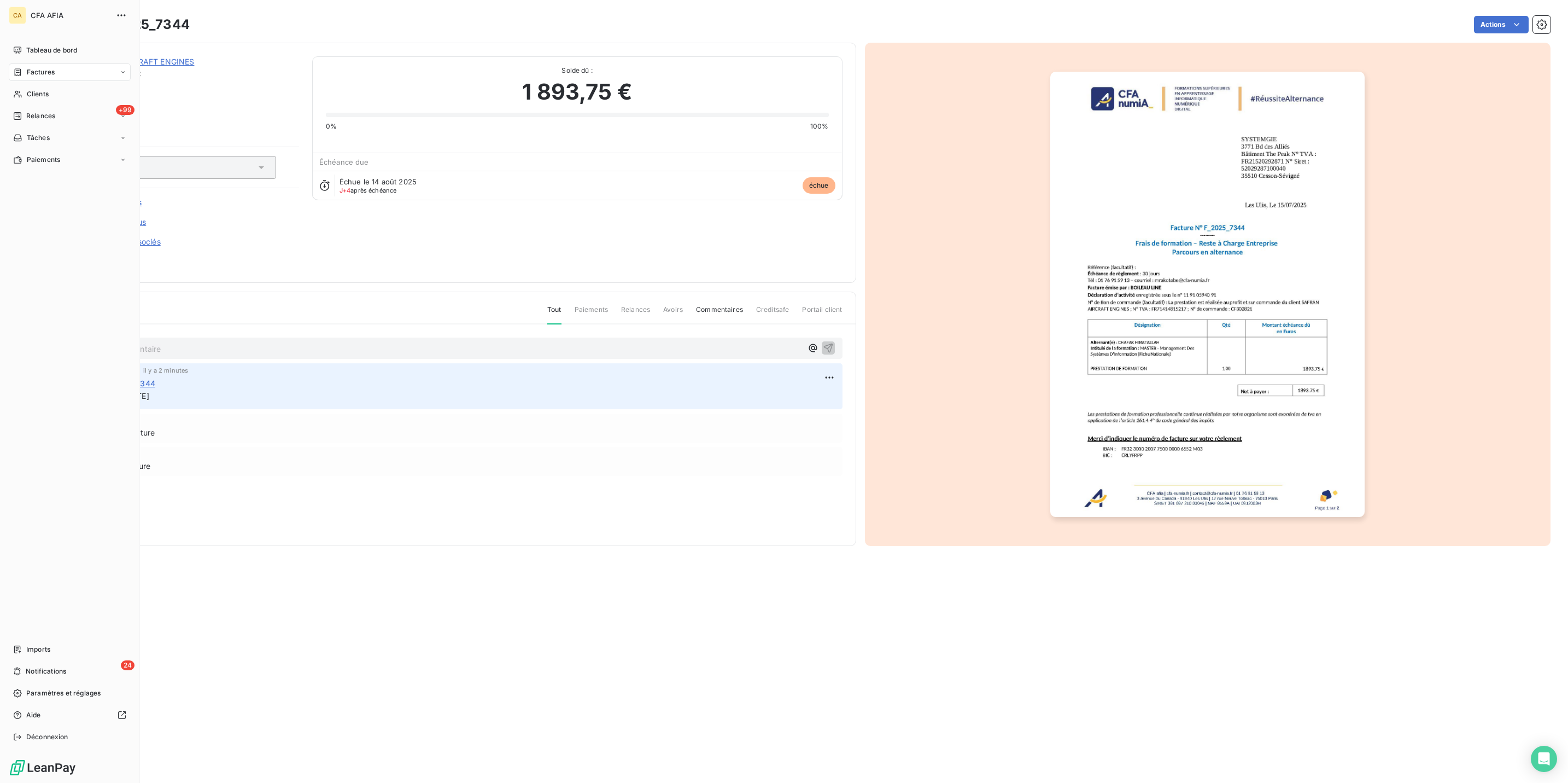
click at [28, 67] on span "Factures" at bounding box center [40, 72] width 28 height 10
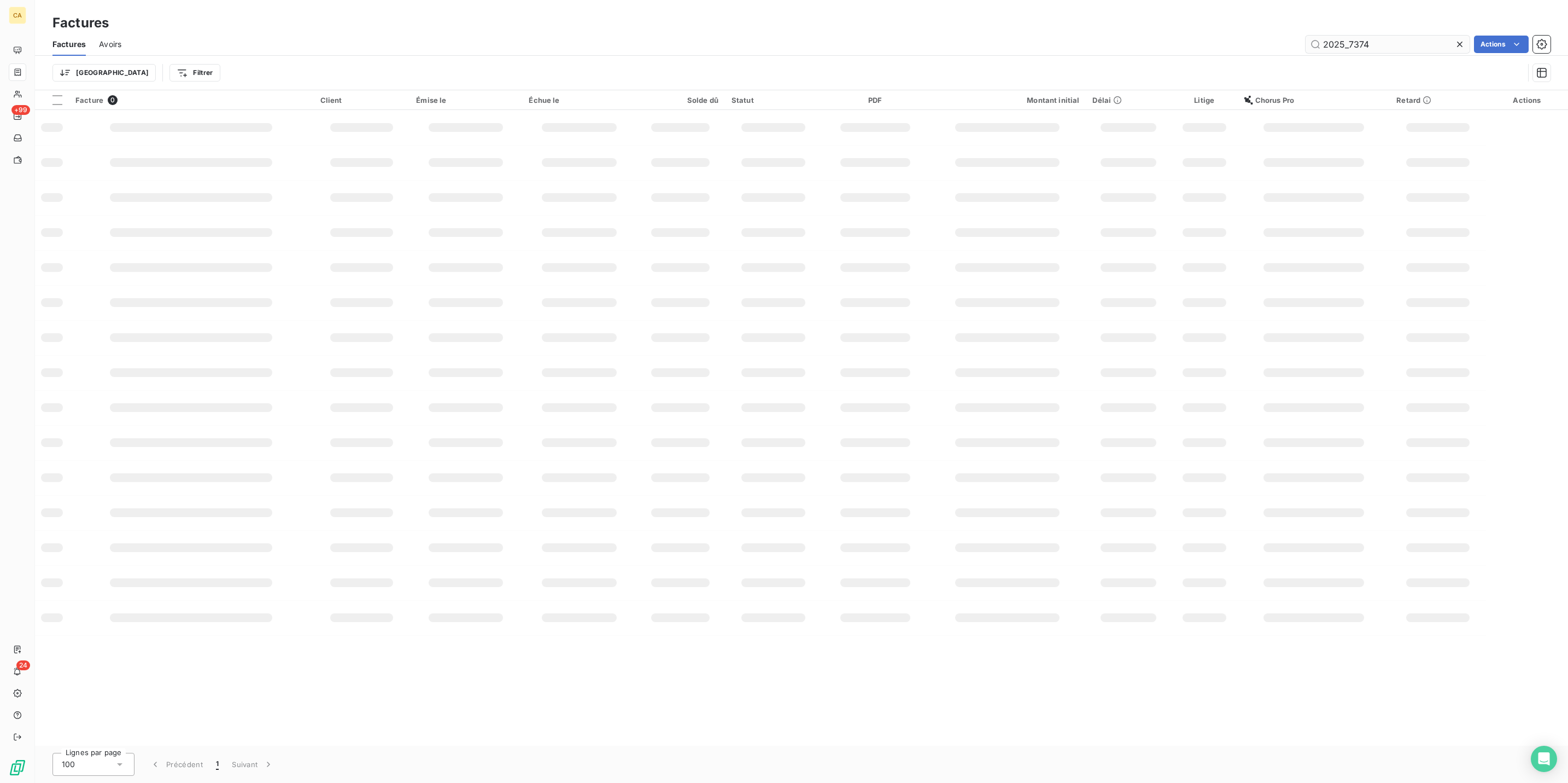
click at [1404, 36] on input "2025_7374" at bounding box center [1387, 44] width 164 height 18
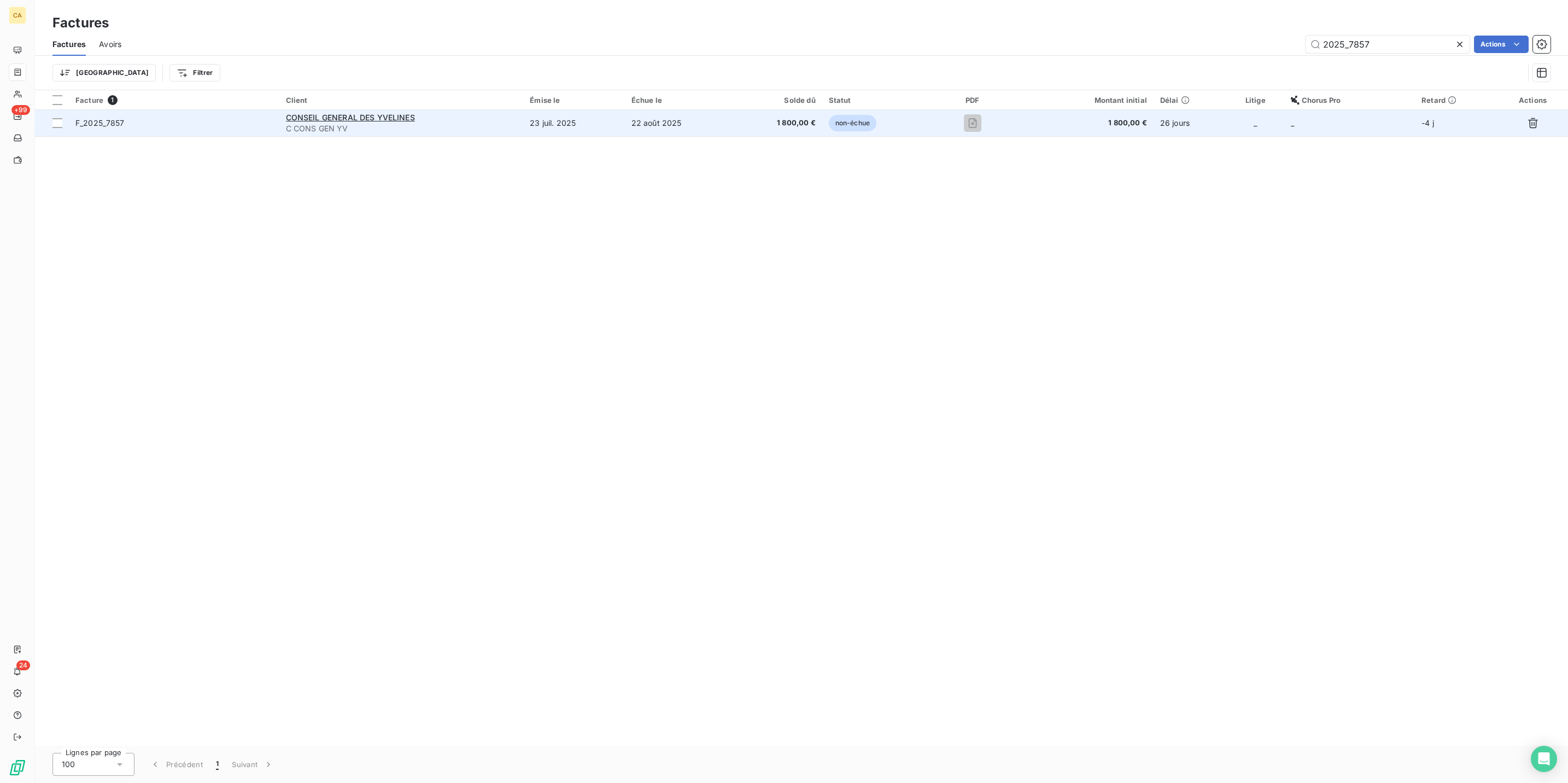
type input "2025_7857"
click at [590, 110] on td "23 juil. 2025" at bounding box center [574, 123] width 101 height 26
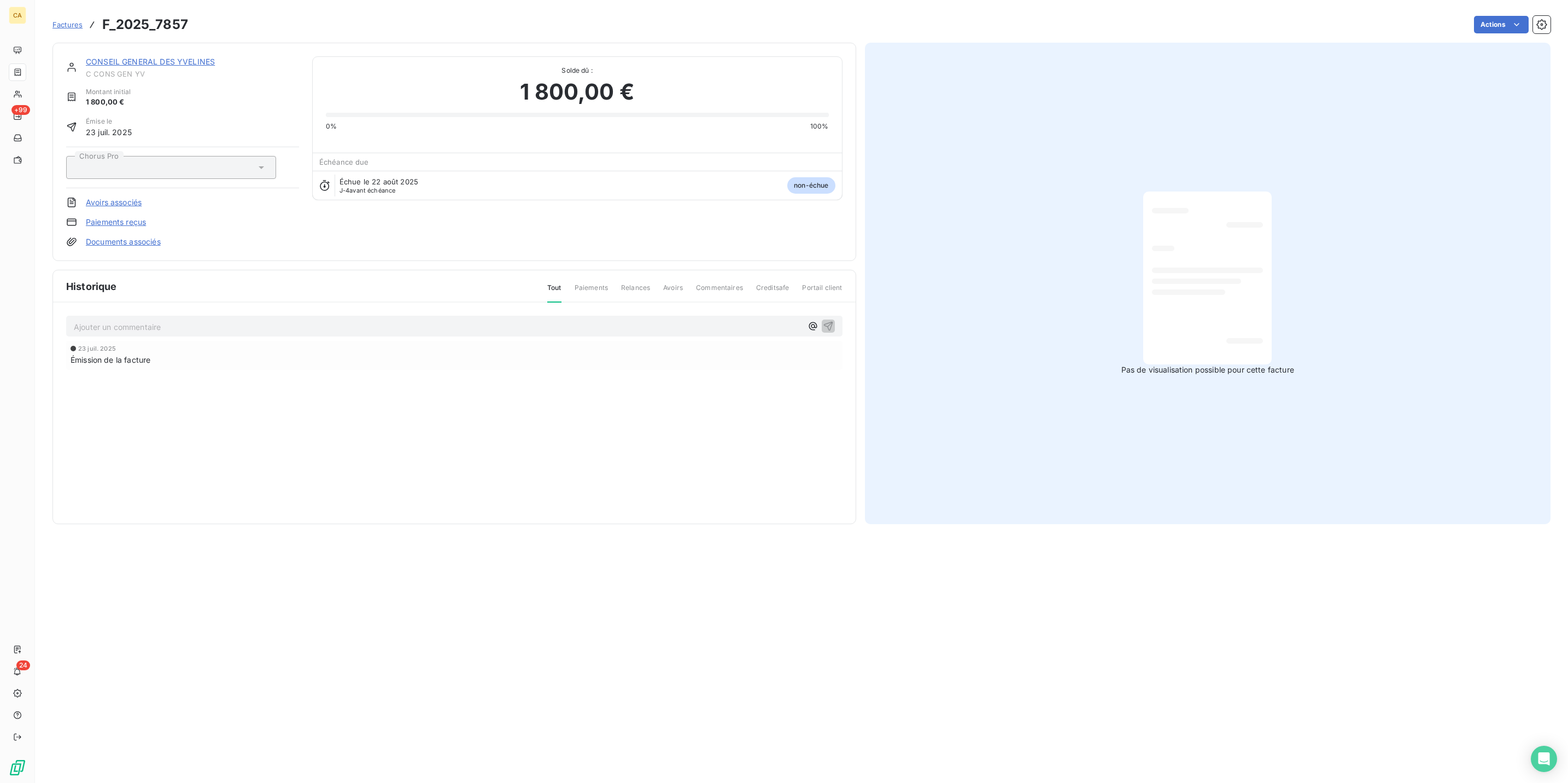
click at [294, 320] on p "Ajouter un commentaire ﻿" at bounding box center [438, 327] width 728 height 14
click at [287, 320] on p "Ajouter un commentaire ﻿" at bounding box center [438, 327] width 728 height 14
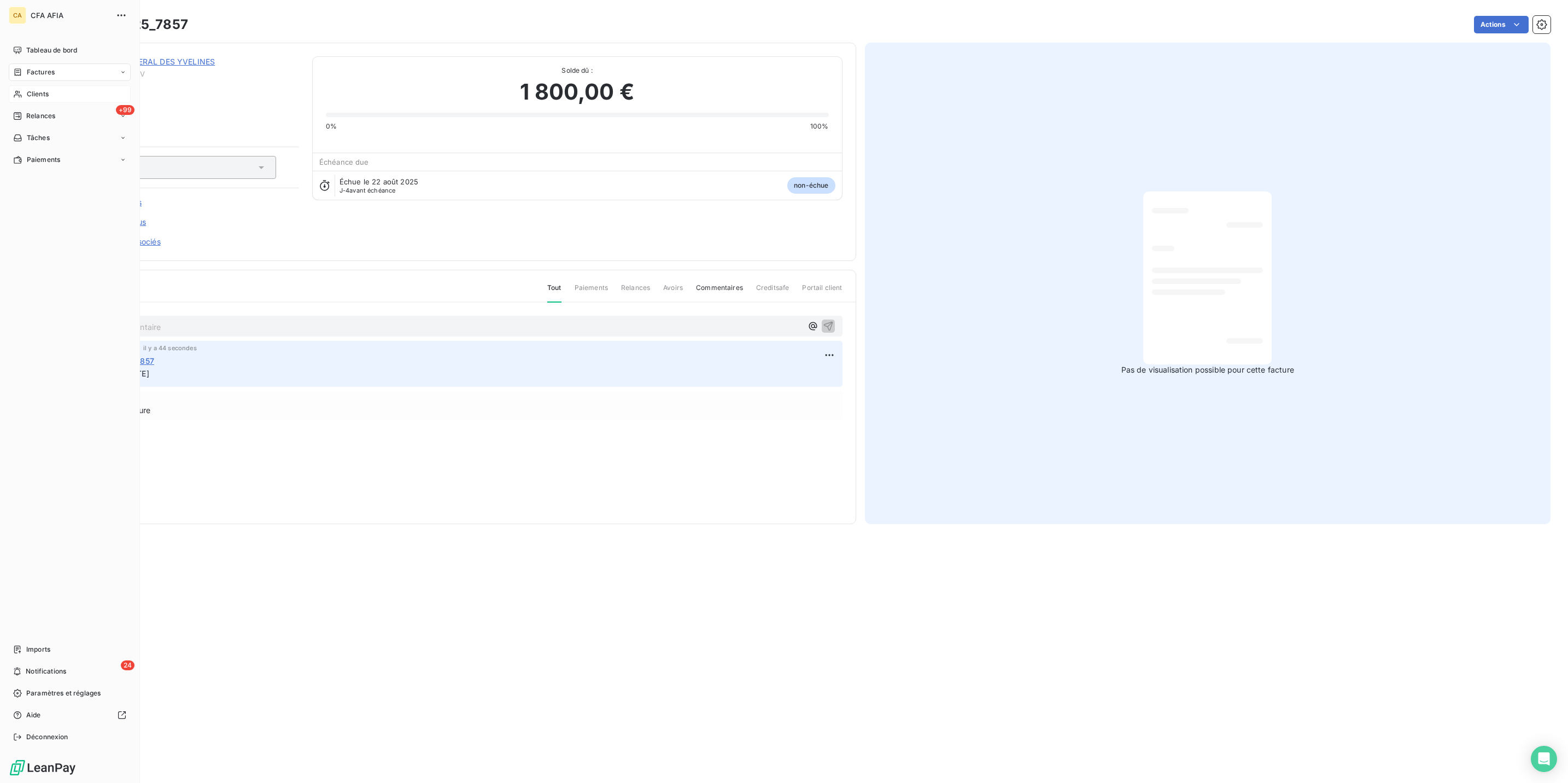
click at [21, 86] on div "Clients" at bounding box center [70, 94] width 122 height 18
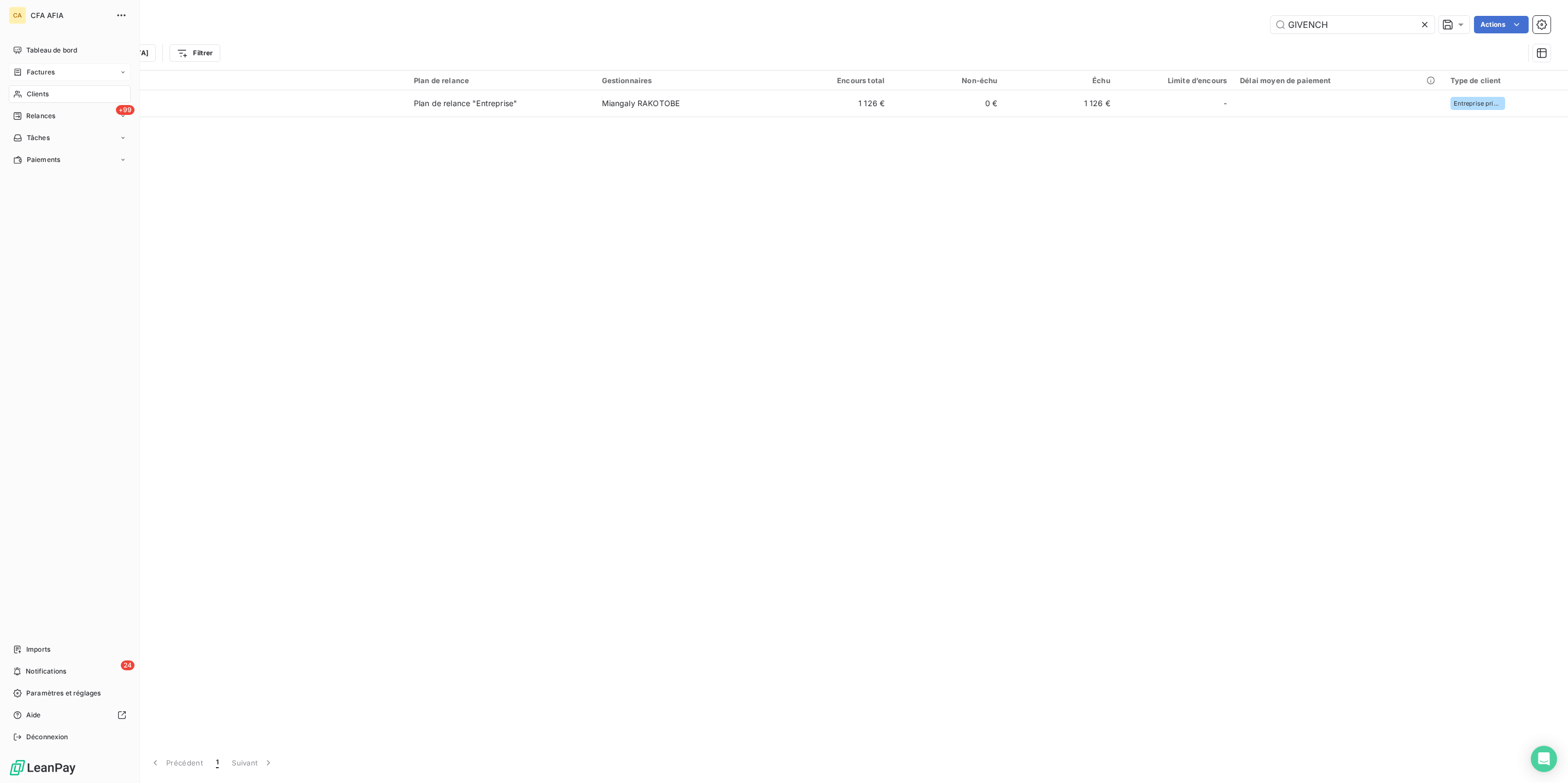
click at [27, 89] on span "Clients" at bounding box center [38, 94] width 22 height 10
click at [1355, 17] on input "GIVENCH" at bounding box center [1353, 25] width 164 height 18
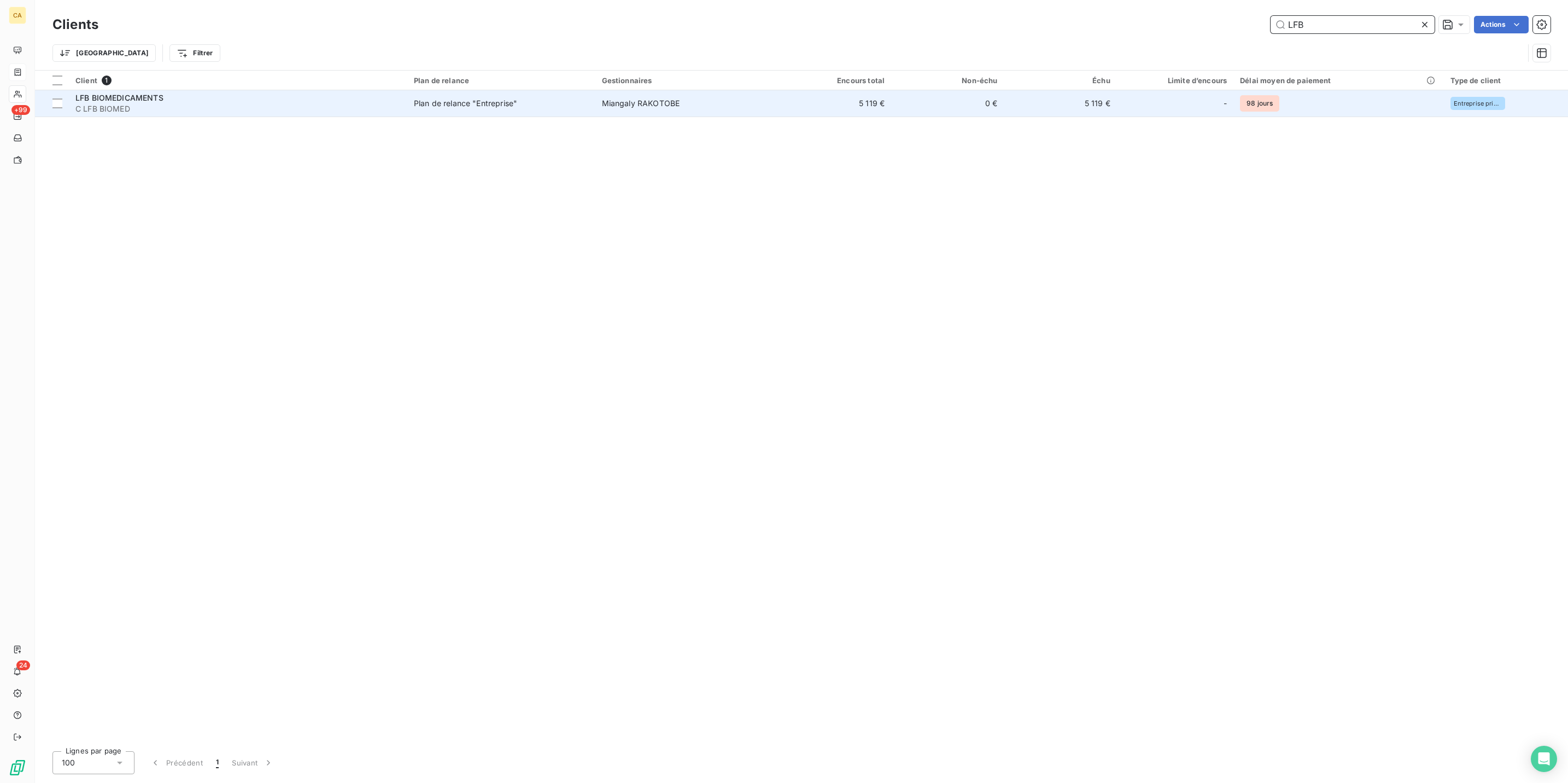
type input "LFB"
click at [179, 103] on span "C LFB BIOMED" at bounding box center [237, 109] width 325 height 11
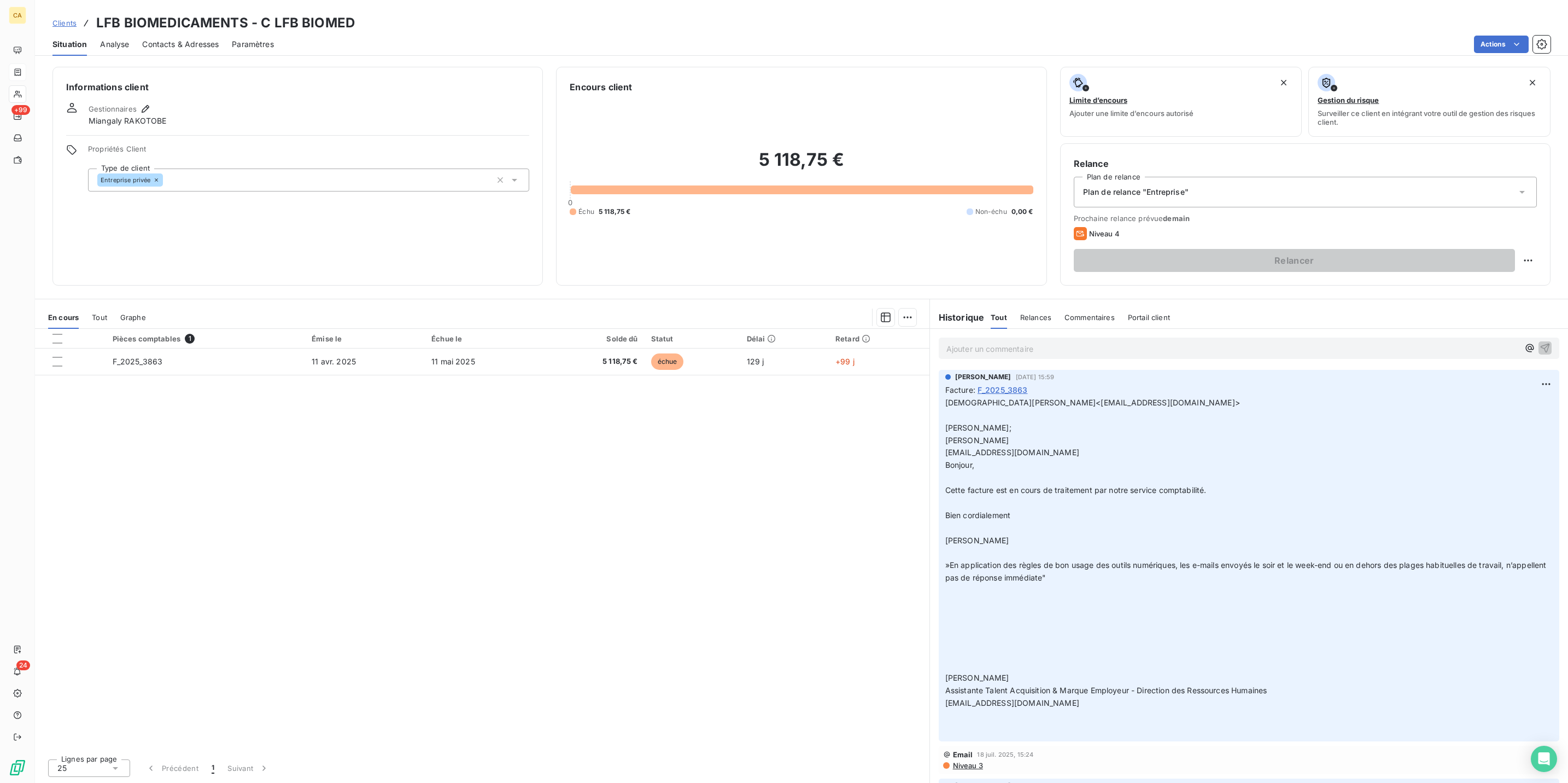
click at [1537, 227] on div "Relance Plan de relance Plan de relance "Entreprise" Prochaine relance prévue […" at bounding box center [1305, 214] width 491 height 142
click at [1529, 218] on html "CA +99 24 Clients LFB BIOMEDICAMENTS - C LFB BIOMED Situation Analyse Contacts …" at bounding box center [784, 392] width 1568 height 783
click at [1507, 240] on div "Replanifier cette action" at bounding box center [1494, 239] width 98 height 18
select select "7"
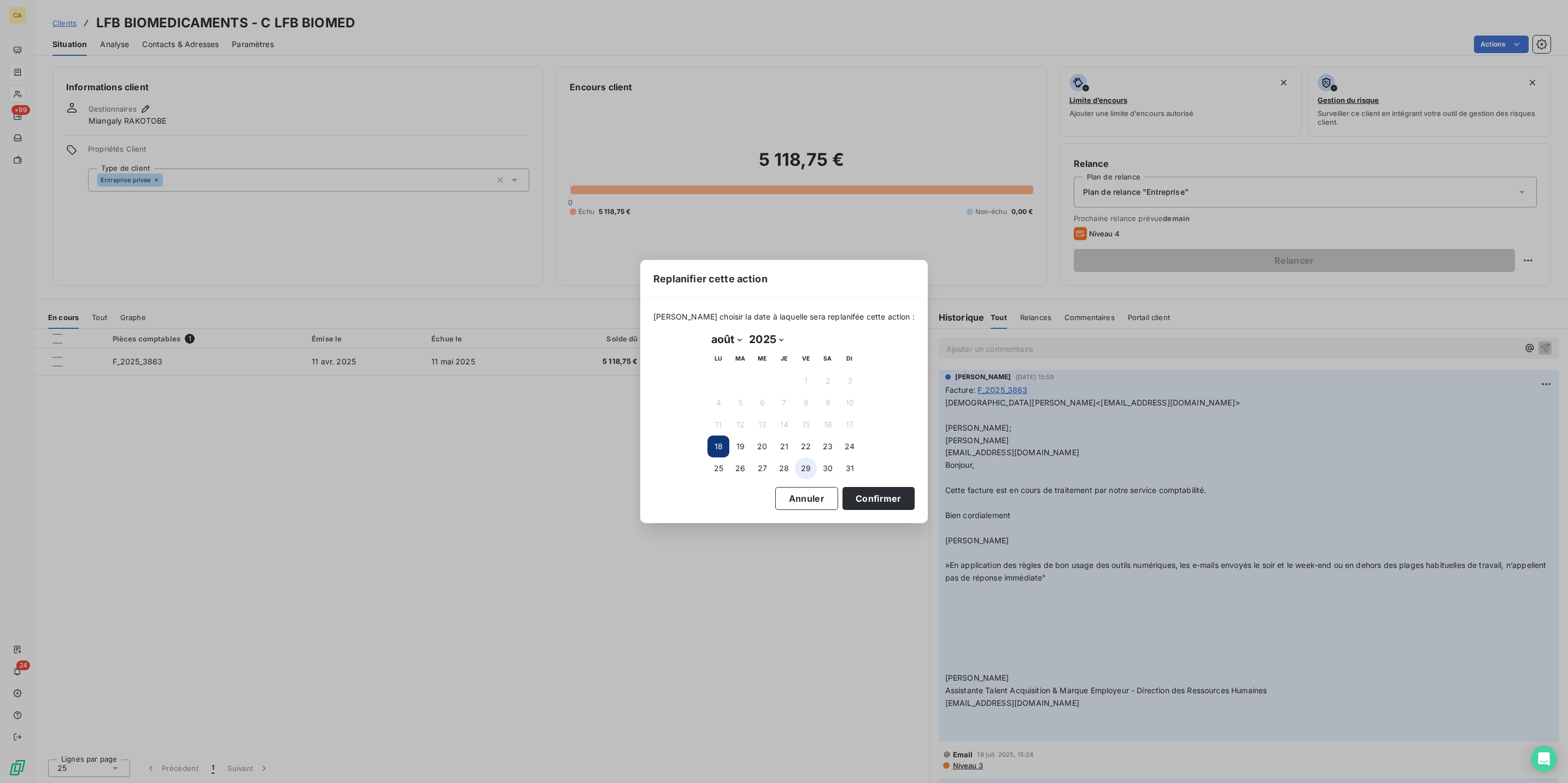
click at [805, 464] on button "29" at bounding box center [806, 468] width 22 height 22
click at [863, 488] on button "Confirmer" at bounding box center [878, 498] width 72 height 23
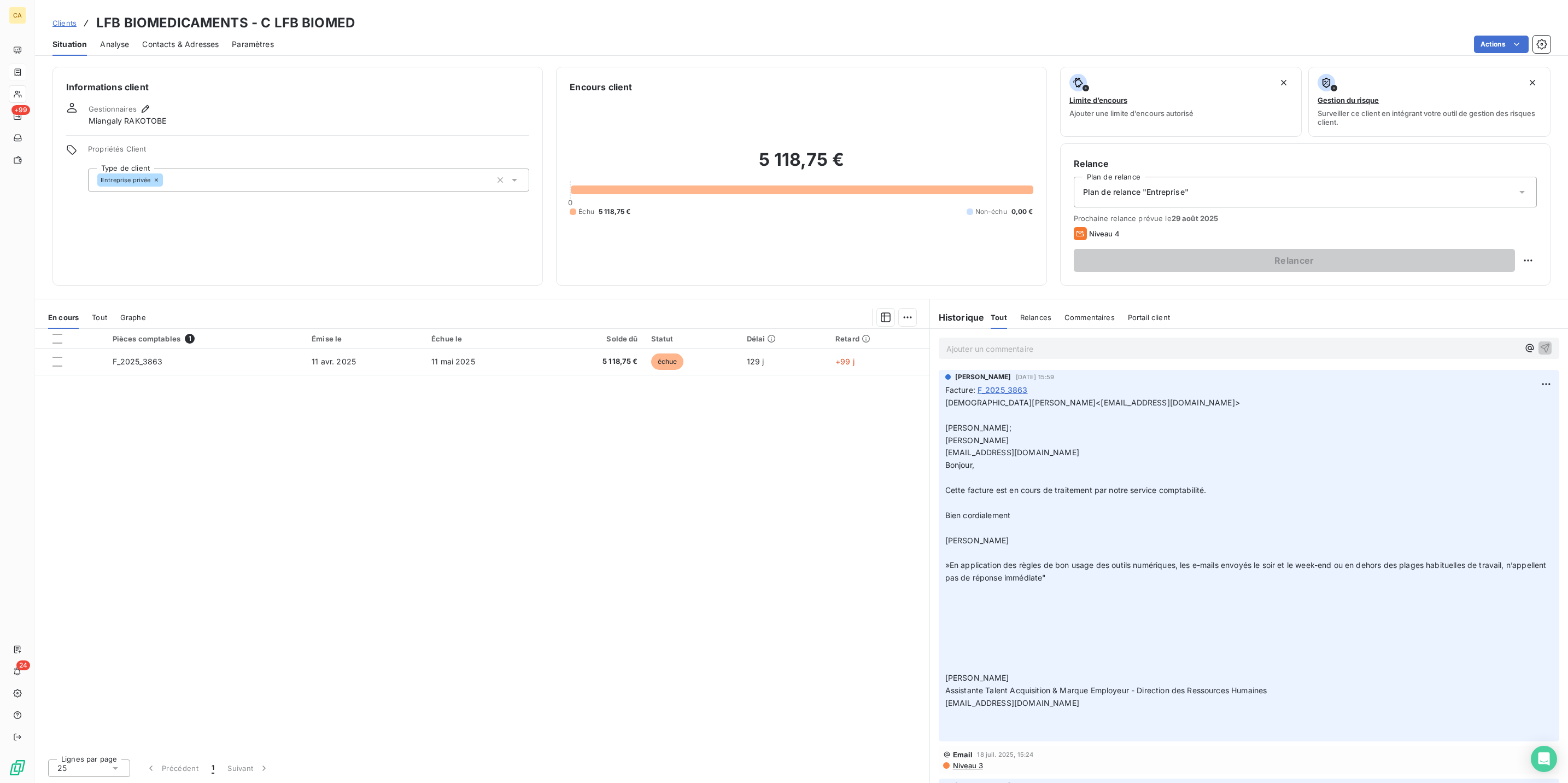
click at [583, 334] on div "Solde dû" at bounding box center [594, 338] width 88 height 9
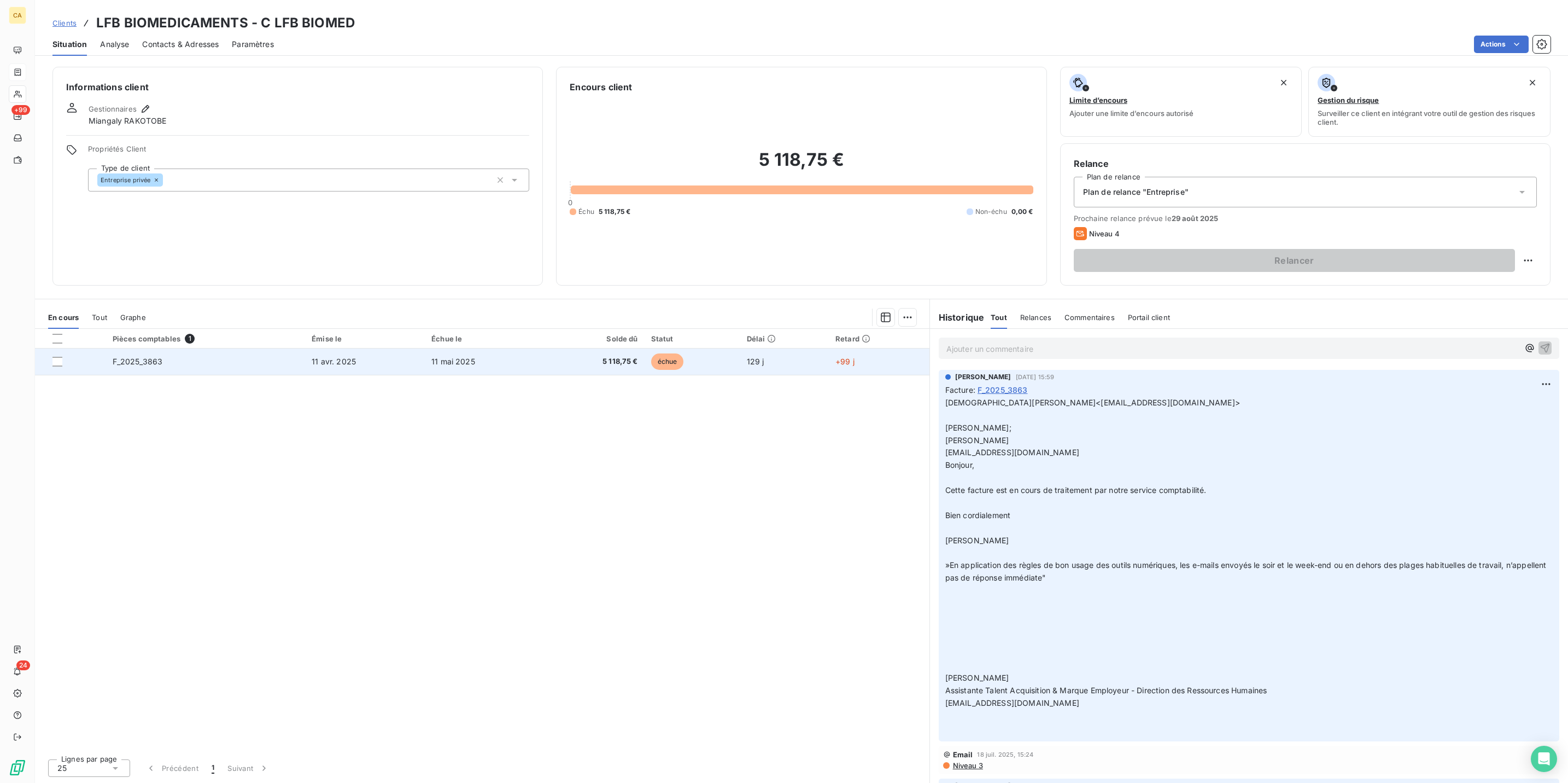
click at [566, 356] on span "5 118,75 €" at bounding box center [594, 361] width 88 height 11
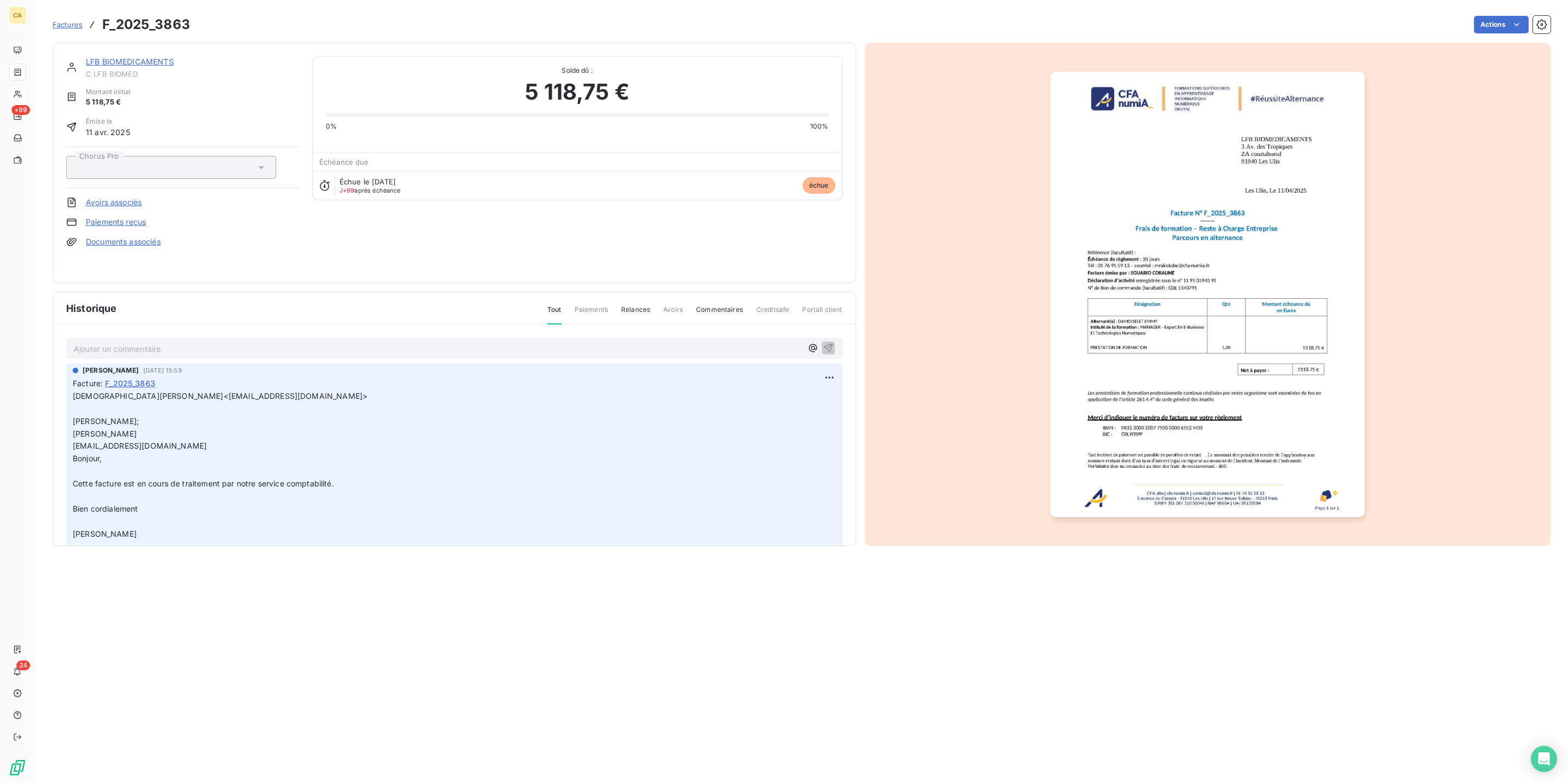
click at [199, 341] on div "Ajouter un commentaire ﻿" at bounding box center [454, 348] width 761 height 15
click at [200, 342] on p "Ajouter un commentaire ﻿" at bounding box center [438, 348] width 728 height 14
click at [1305, 303] on img "button" at bounding box center [1207, 294] width 315 height 446
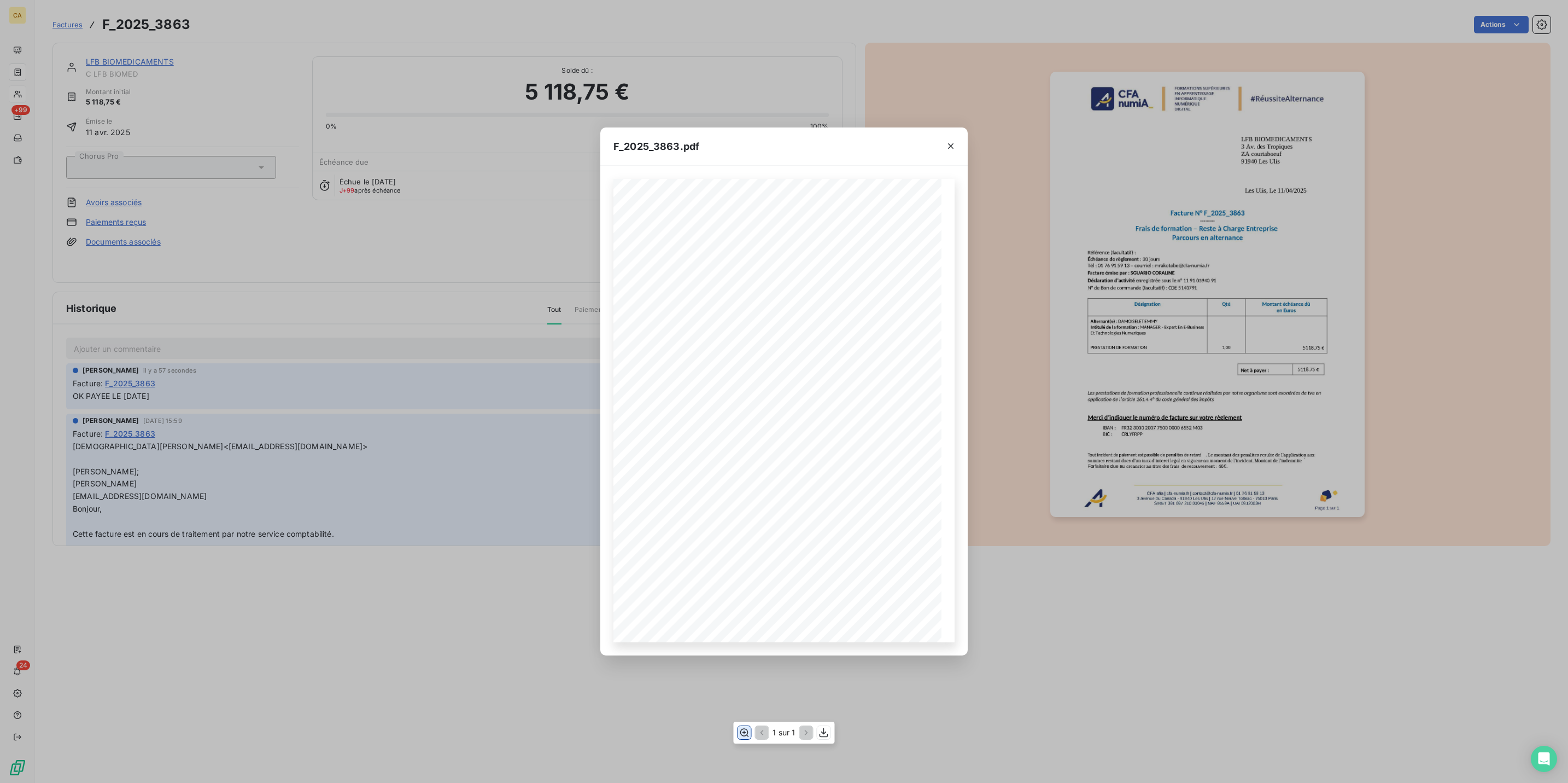
click at [744, 732] on icon "button" at bounding box center [744, 732] width 9 height 8
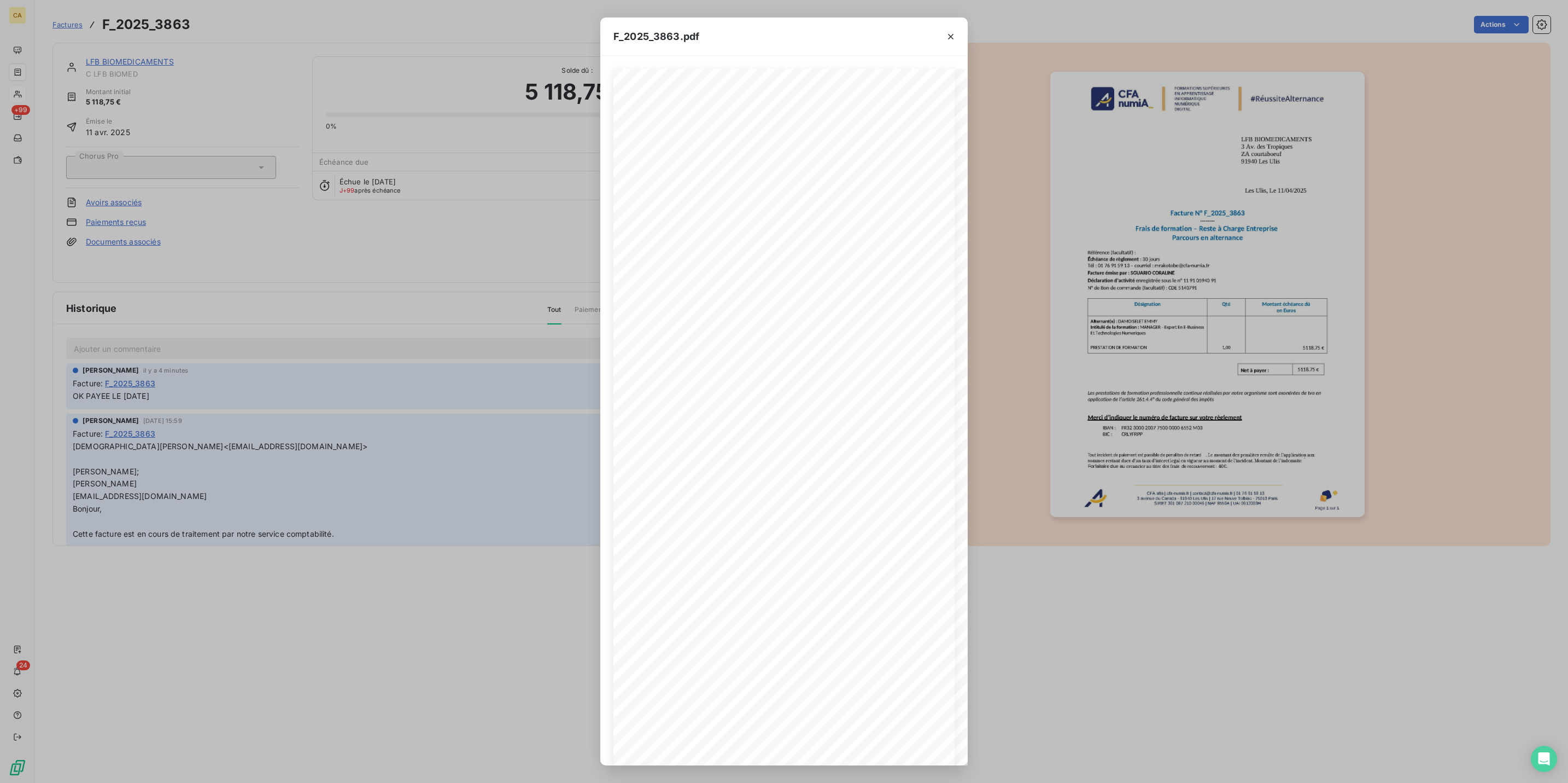
click at [105, 227] on div "F_2025_3863.pdf CFA afia | [DOMAIN_NAME] | [EMAIL_ADDRESS][DOMAIN_NAME] | 01 76…" at bounding box center [784, 392] width 1568 height 783
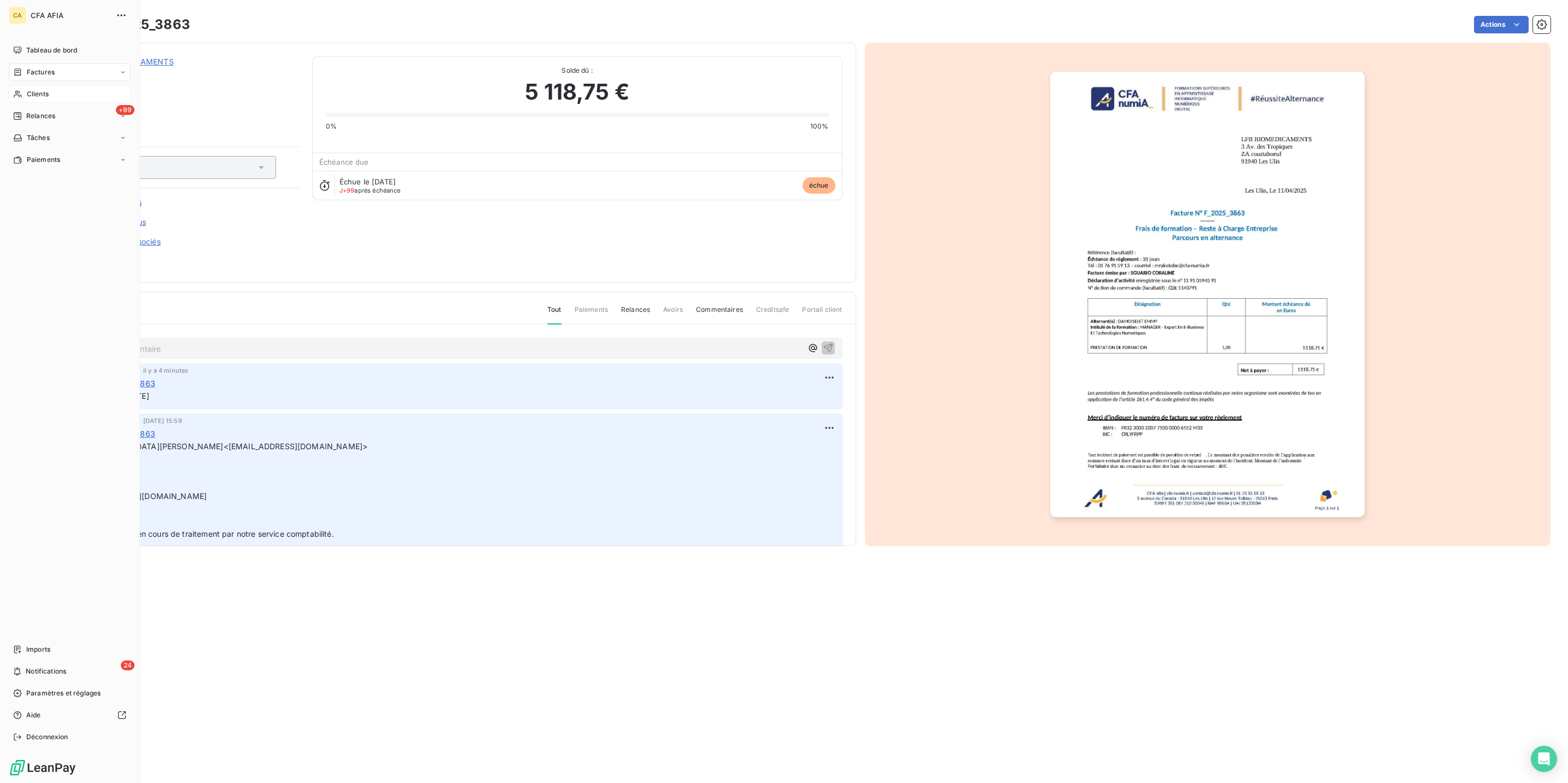
click at [27, 89] on span "Clients" at bounding box center [38, 94] width 22 height 10
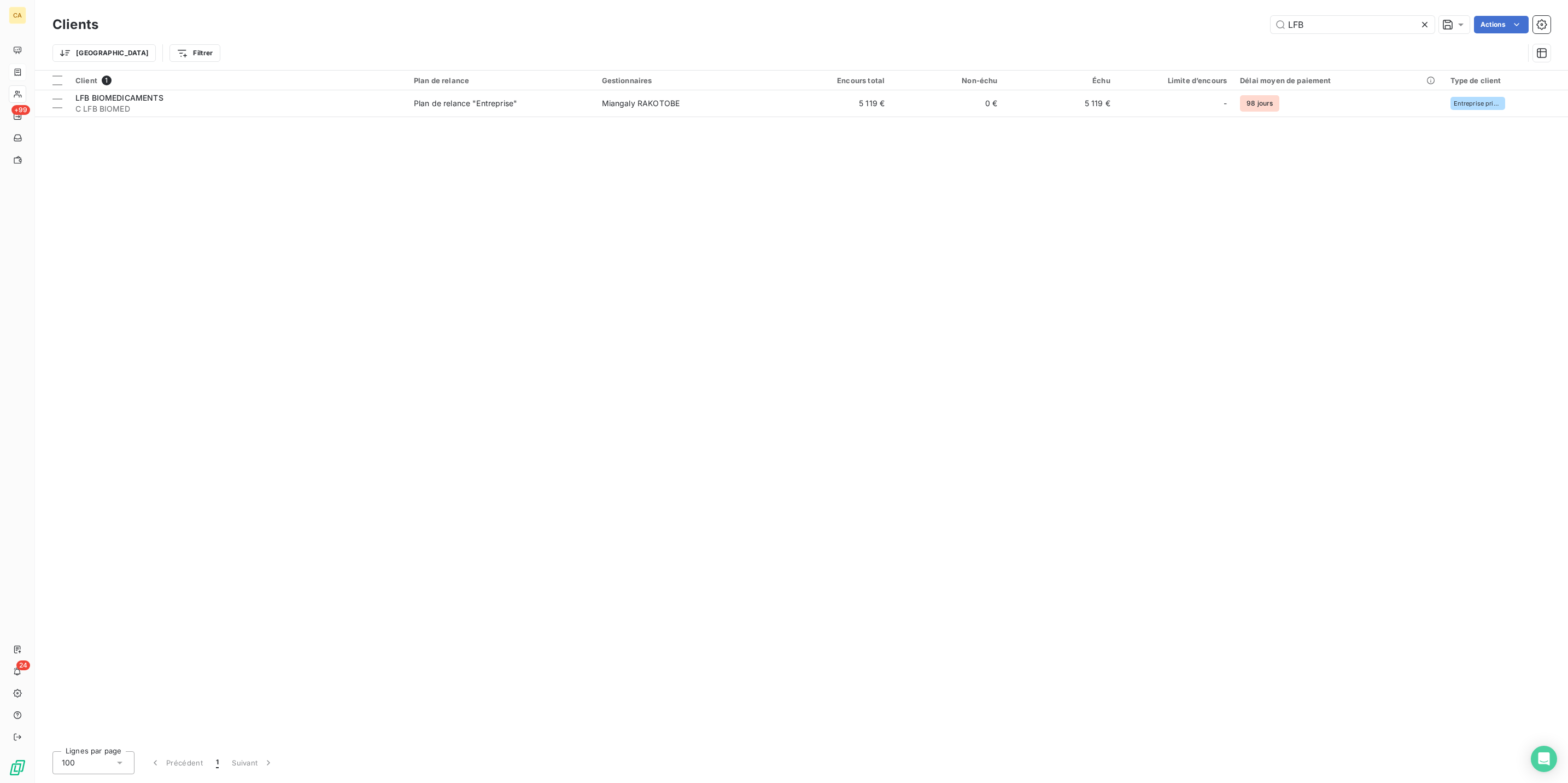
click at [1363, 28] on div "LFB" at bounding box center [1353, 25] width 164 height 18
click at [1363, 27] on input "LFB" at bounding box center [1353, 25] width 164 height 18
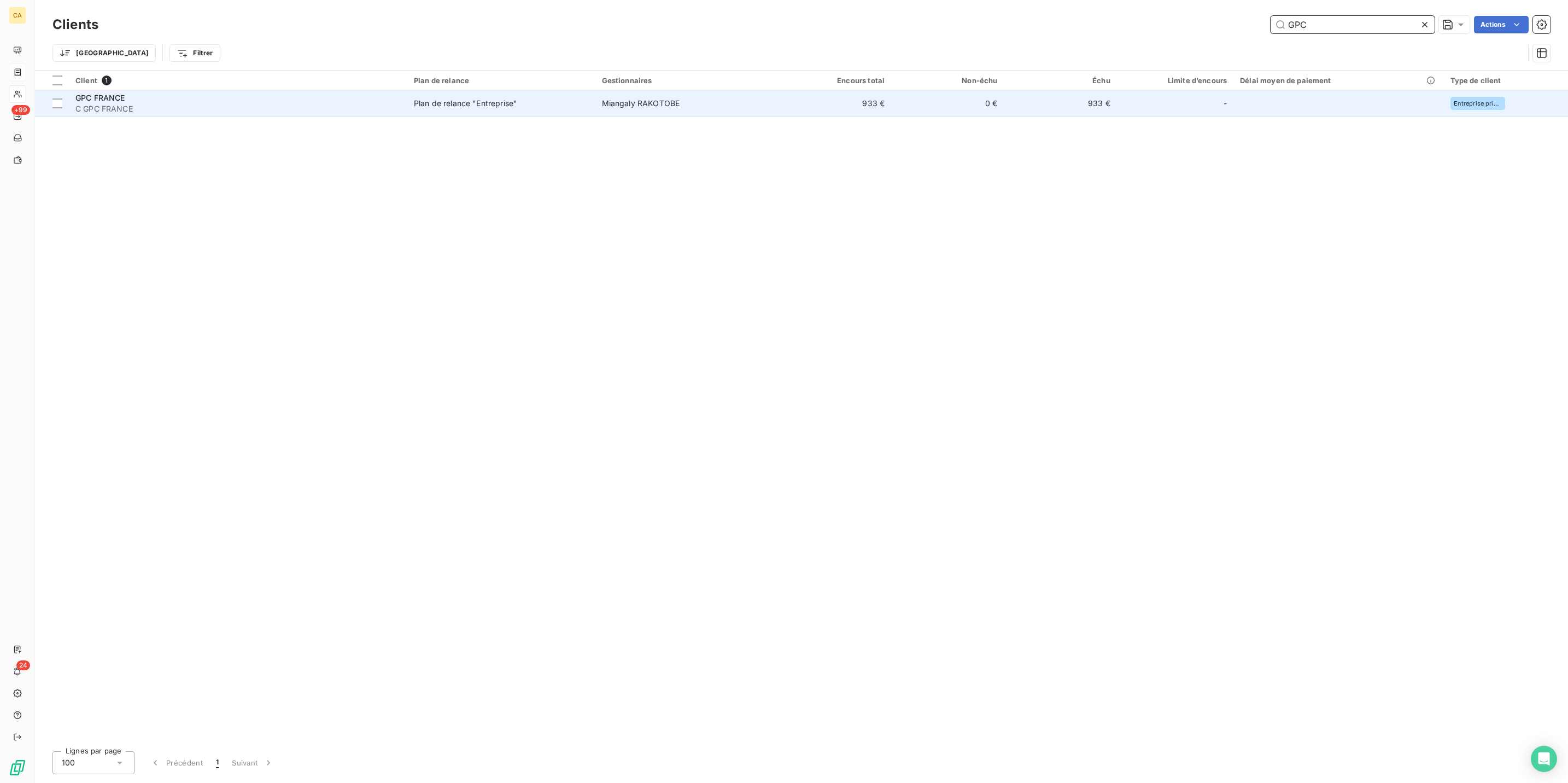
type input "GPC"
click at [651, 99] on span "Miangaly RAKOTOBE" at bounding box center [641, 103] width 78 height 10
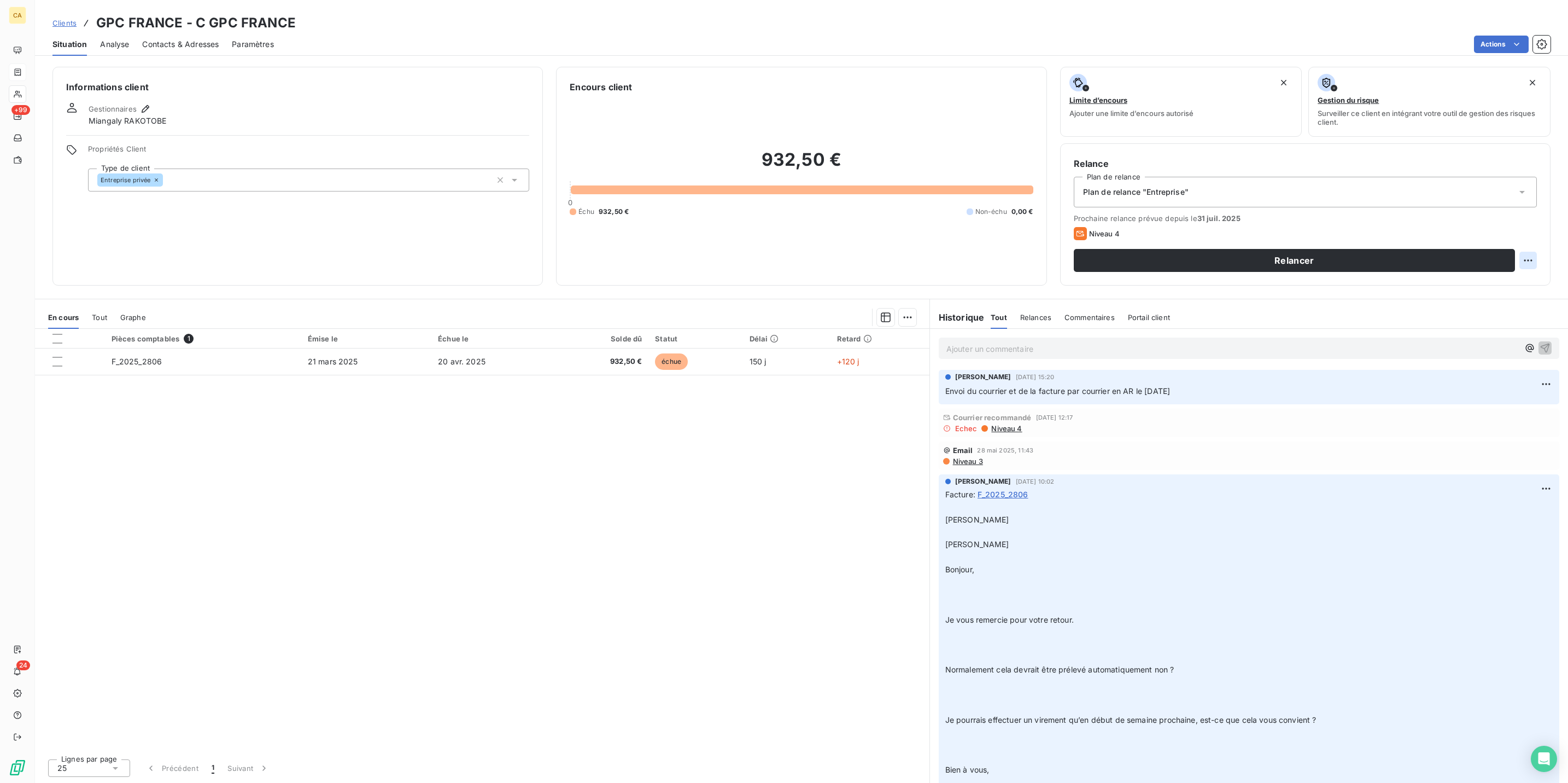
click at [1537, 214] on html "CA +99 24 Clients GPC FRANCE - C GPC FRANCE Situation Analyse Contacts & Adress…" at bounding box center [784, 392] width 1568 height 783
click at [1515, 233] on div "Replanifier cette action" at bounding box center [1494, 239] width 98 height 18
select select "7"
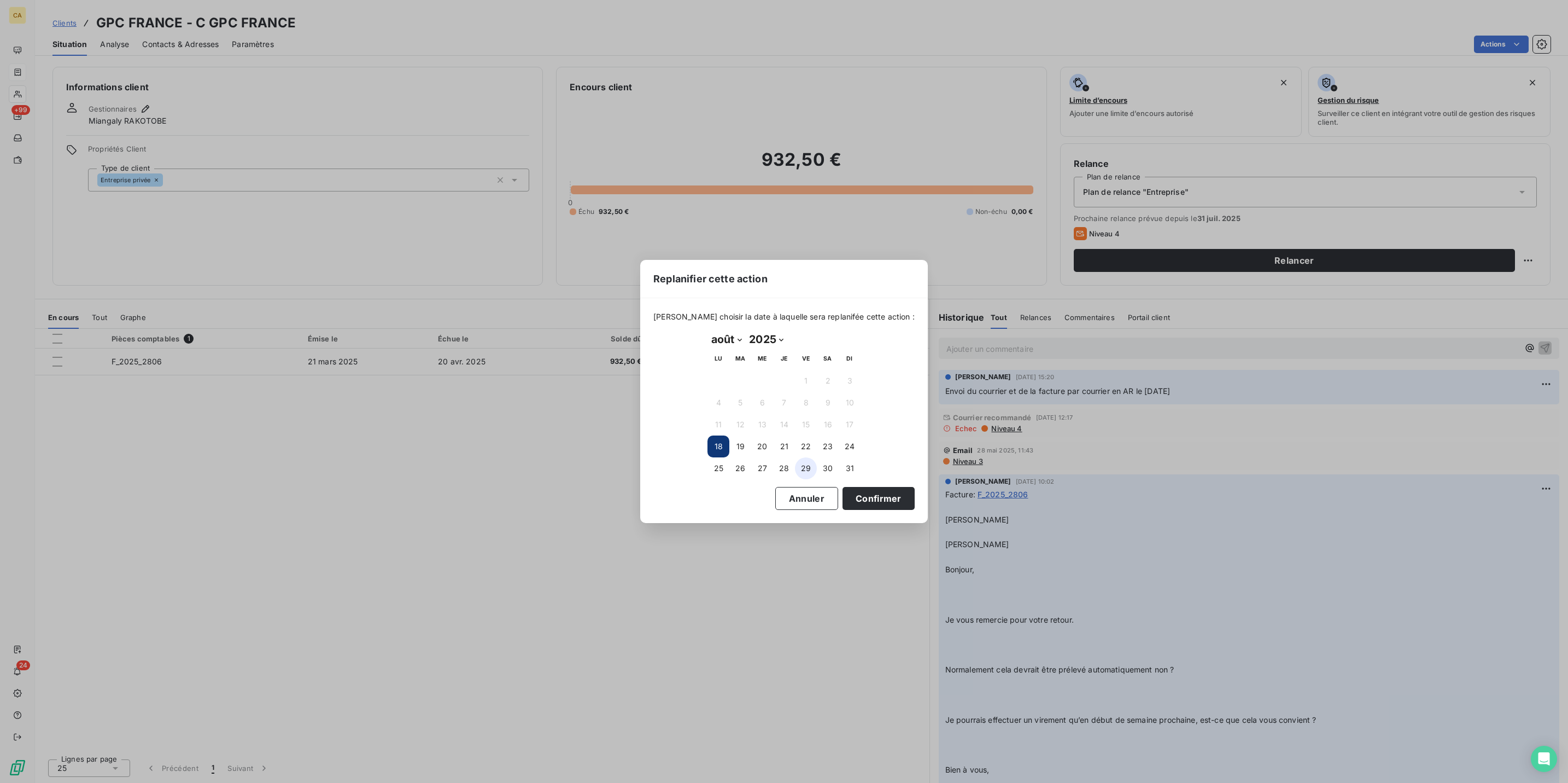
click at [806, 464] on button "29" at bounding box center [806, 468] width 22 height 22
click at [853, 493] on button "Confirmer" at bounding box center [878, 498] width 72 height 23
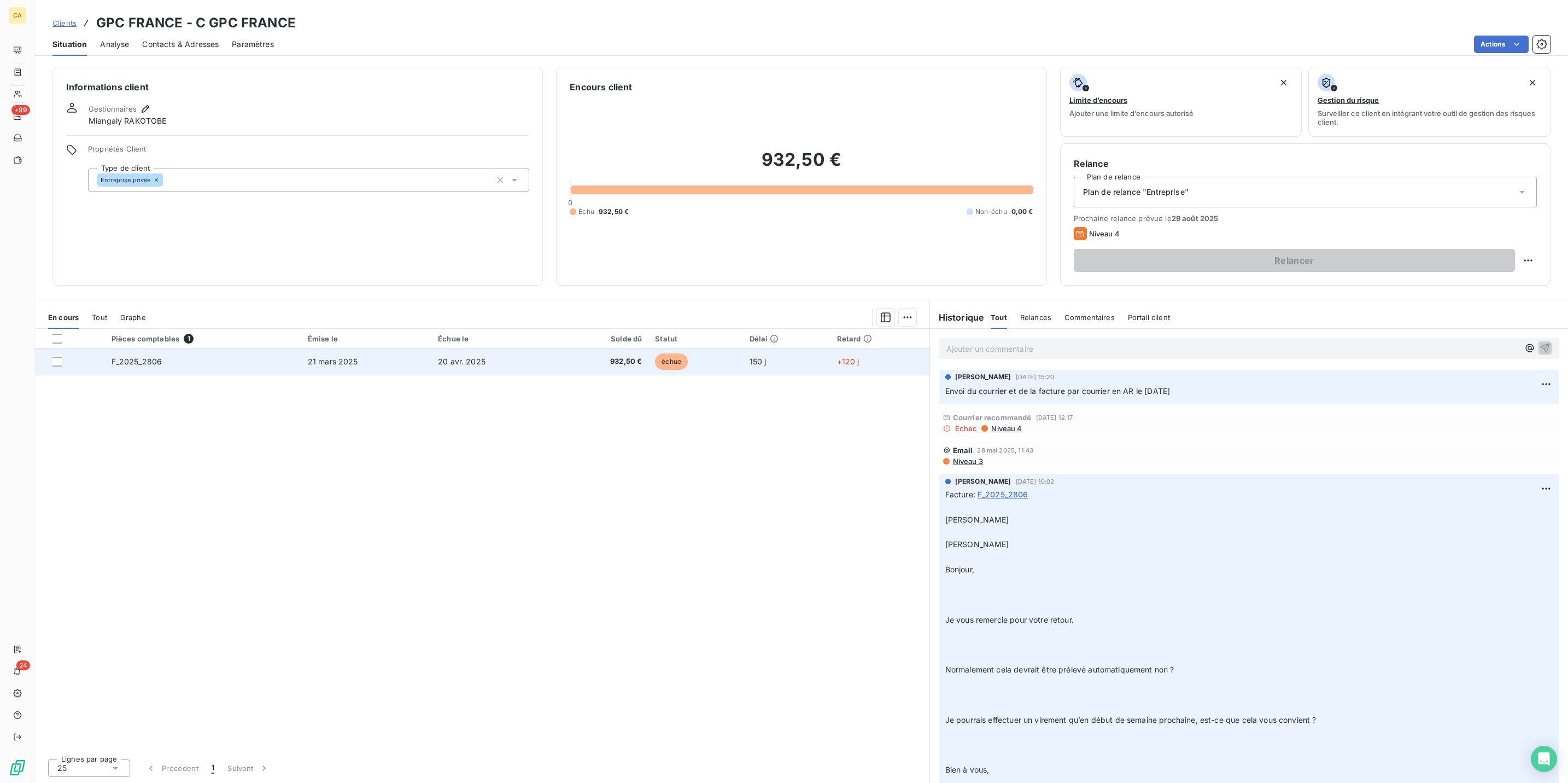
click at [555, 348] on td "20 avr. 2025" at bounding box center [494, 361] width 125 height 26
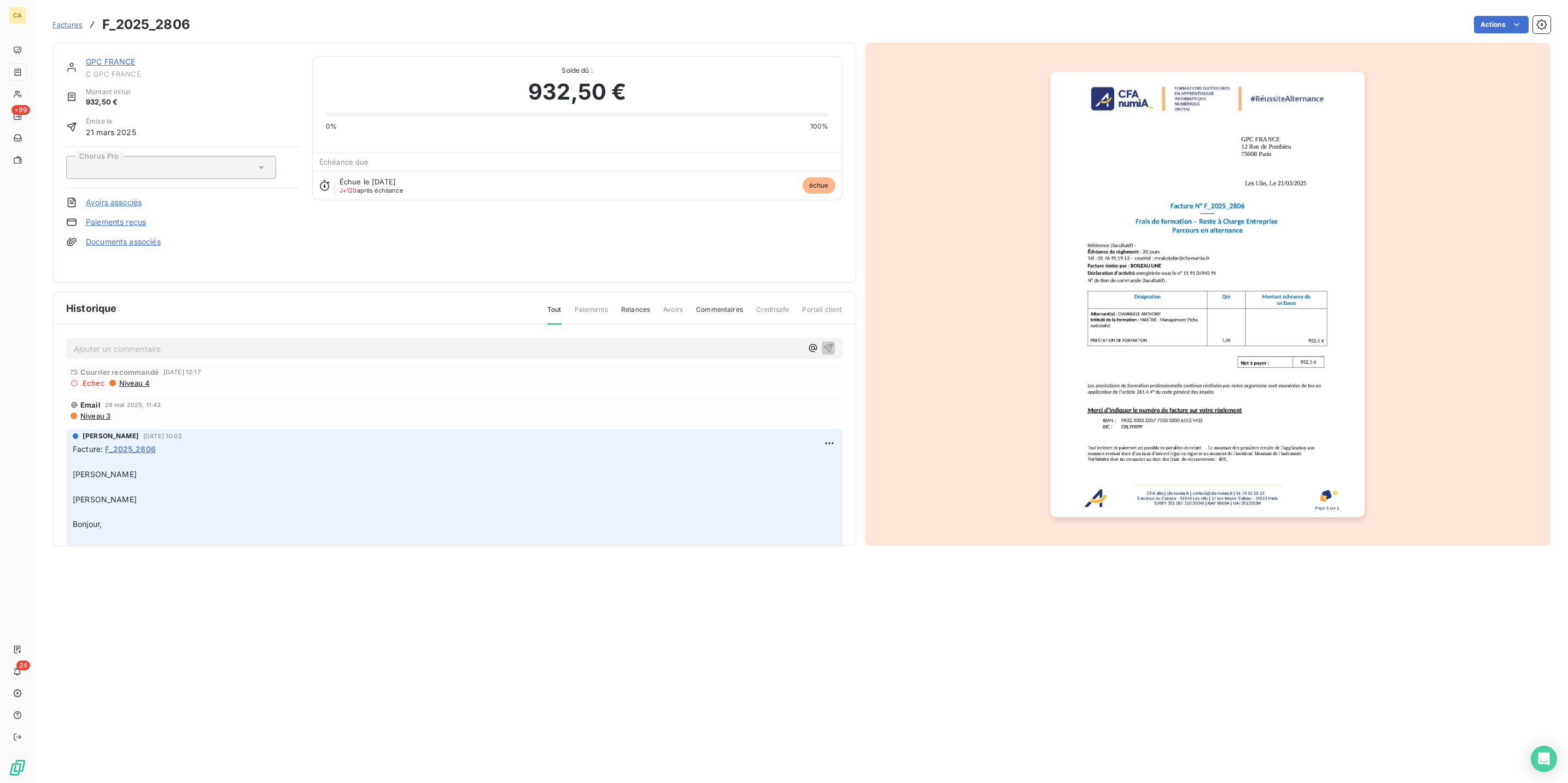
click at [103, 342] on p "Ajouter un commentaire ﻿" at bounding box center [438, 348] width 728 height 14
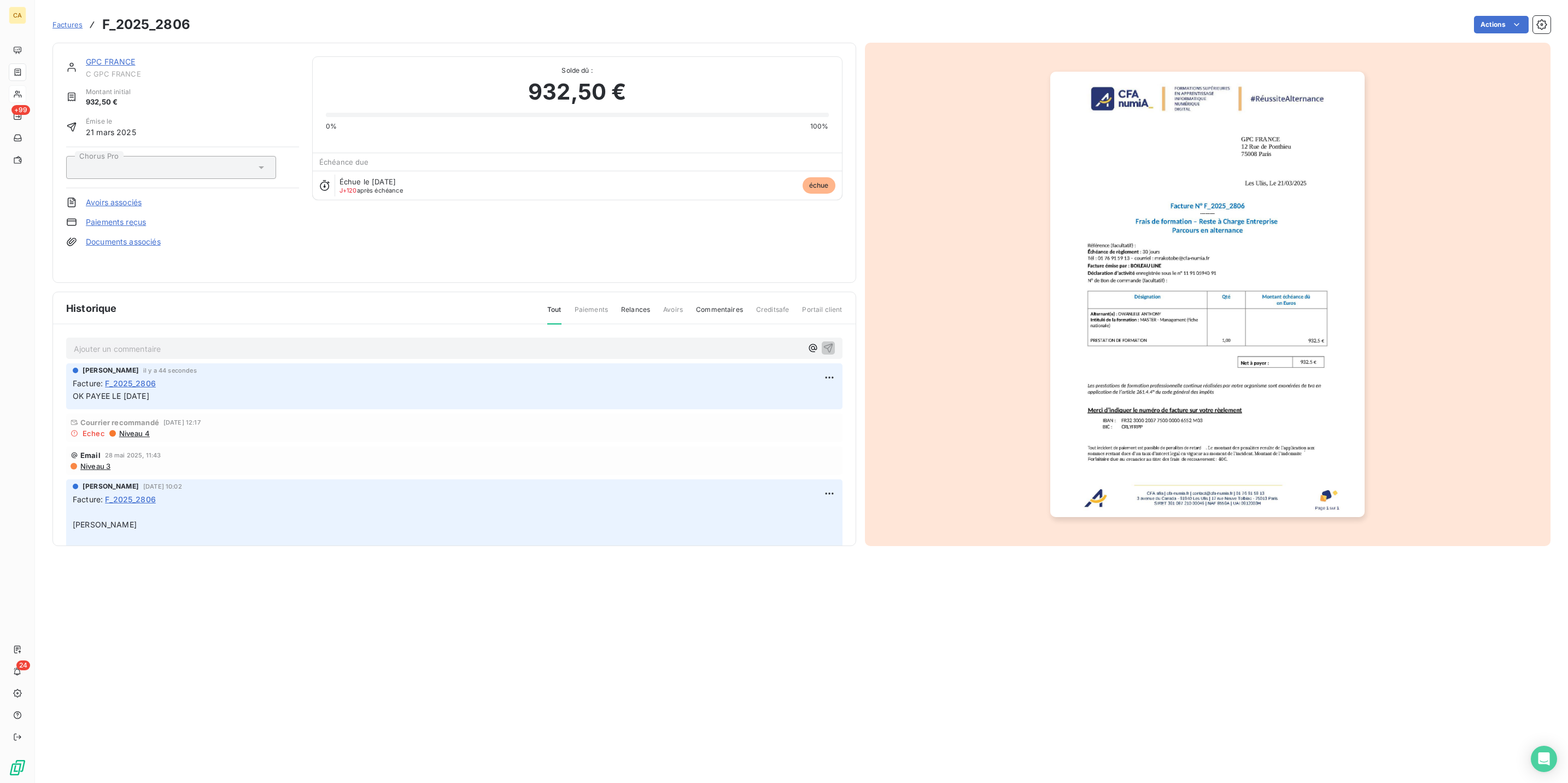
click at [103, 69] on span "C GPC FRANCE" at bounding box center [192, 73] width 213 height 9
click at [100, 57] on link "GPC FRANCE" at bounding box center [110, 62] width 50 height 10
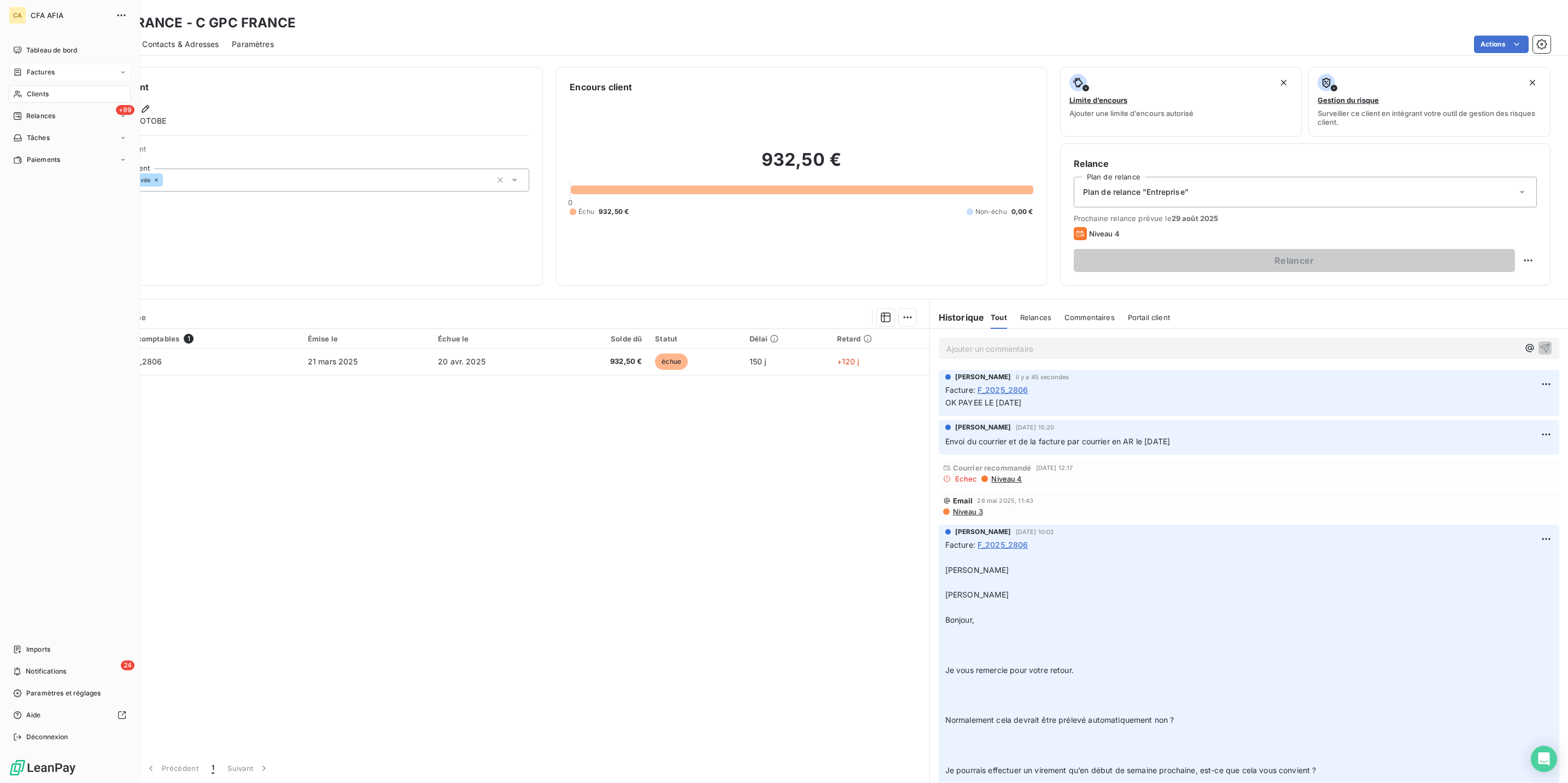
click at [40, 89] on span "Clients" at bounding box center [38, 94] width 22 height 10
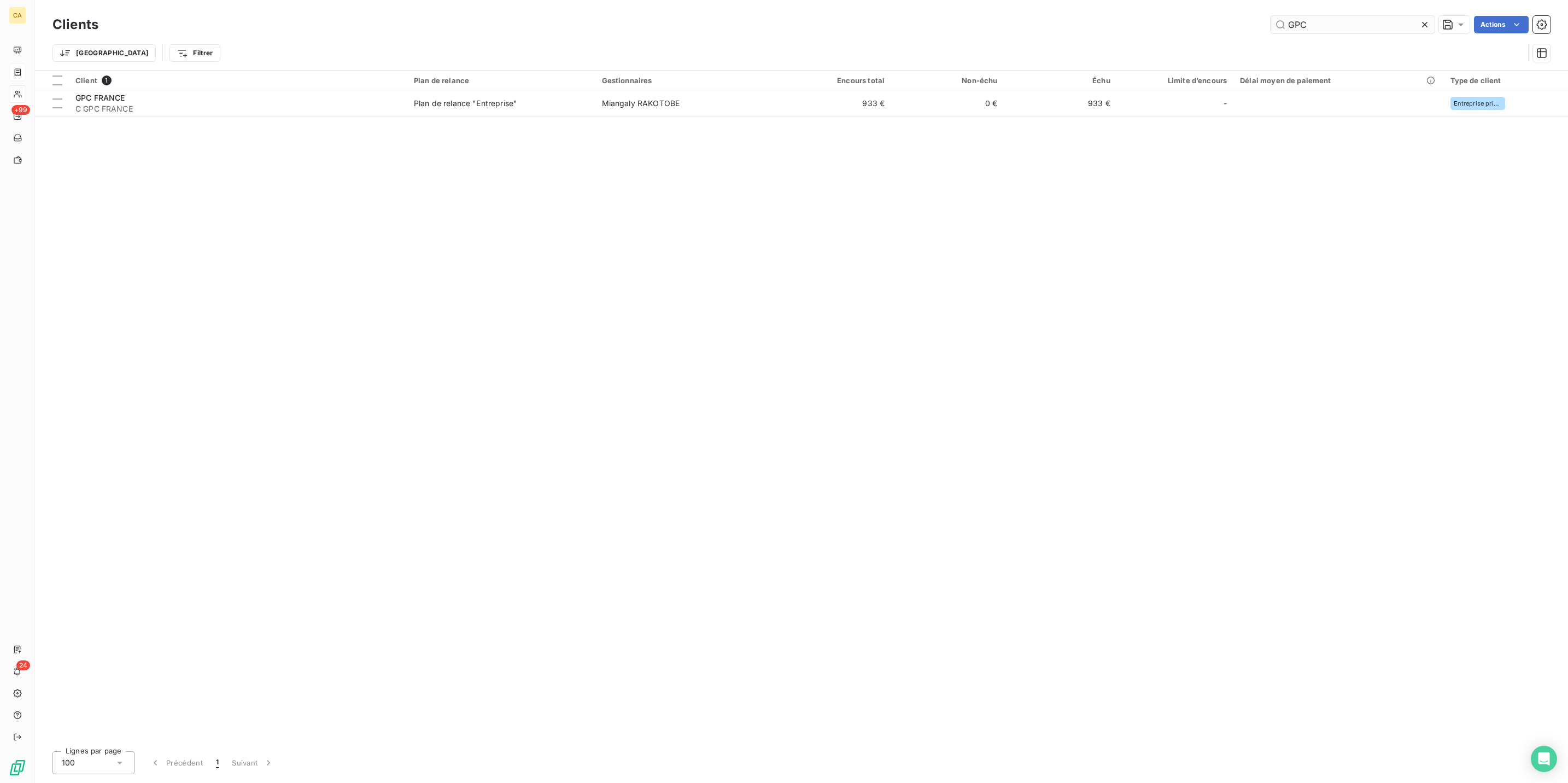
click at [1335, 21] on input "GPC" at bounding box center [1353, 25] width 164 height 18
click at [1340, 18] on input "LFB" at bounding box center [1353, 25] width 164 height 18
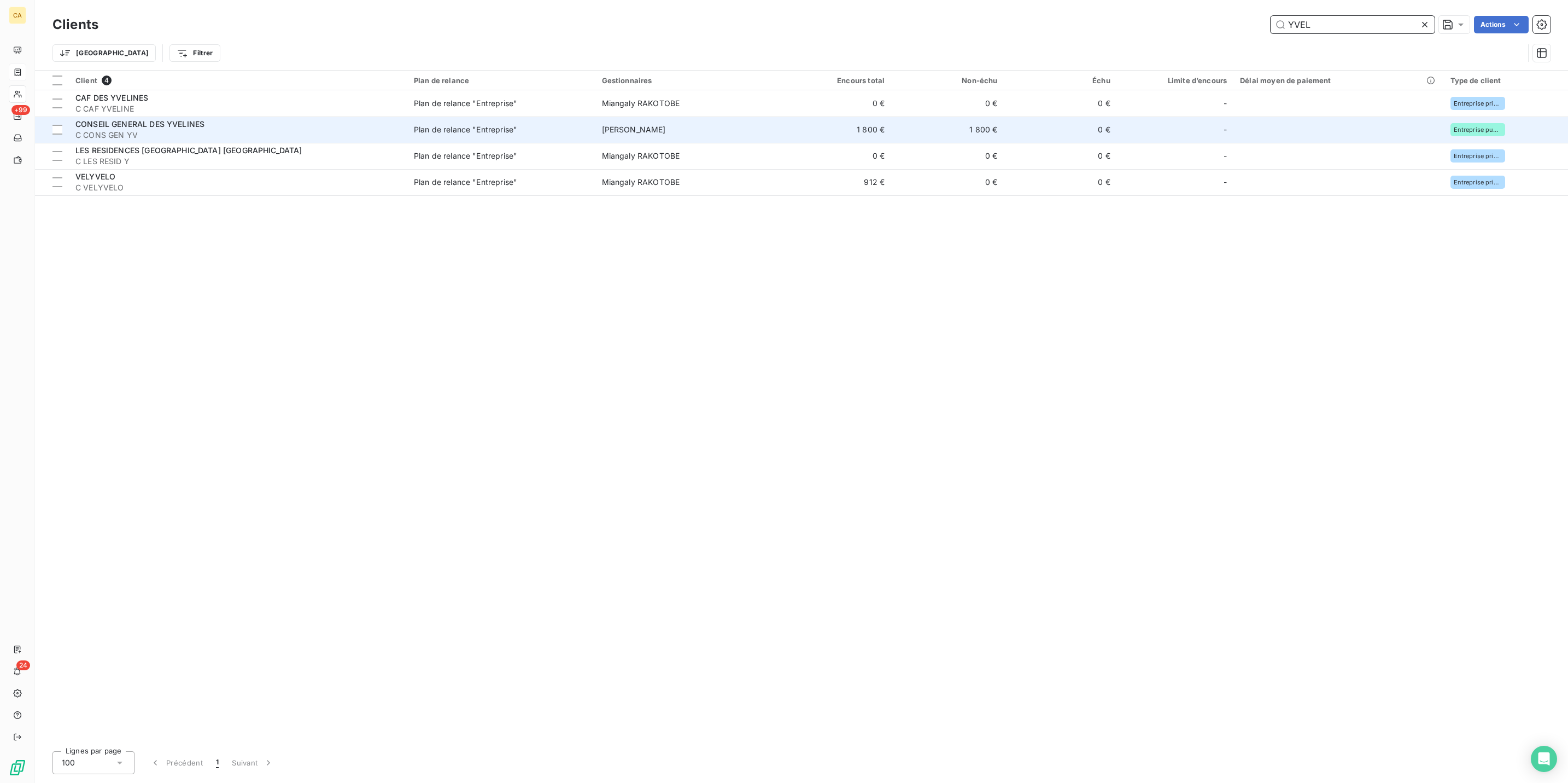
type input "YVEL"
click at [174, 129] on span "C CONS GEN YV" at bounding box center [237, 135] width 325 height 11
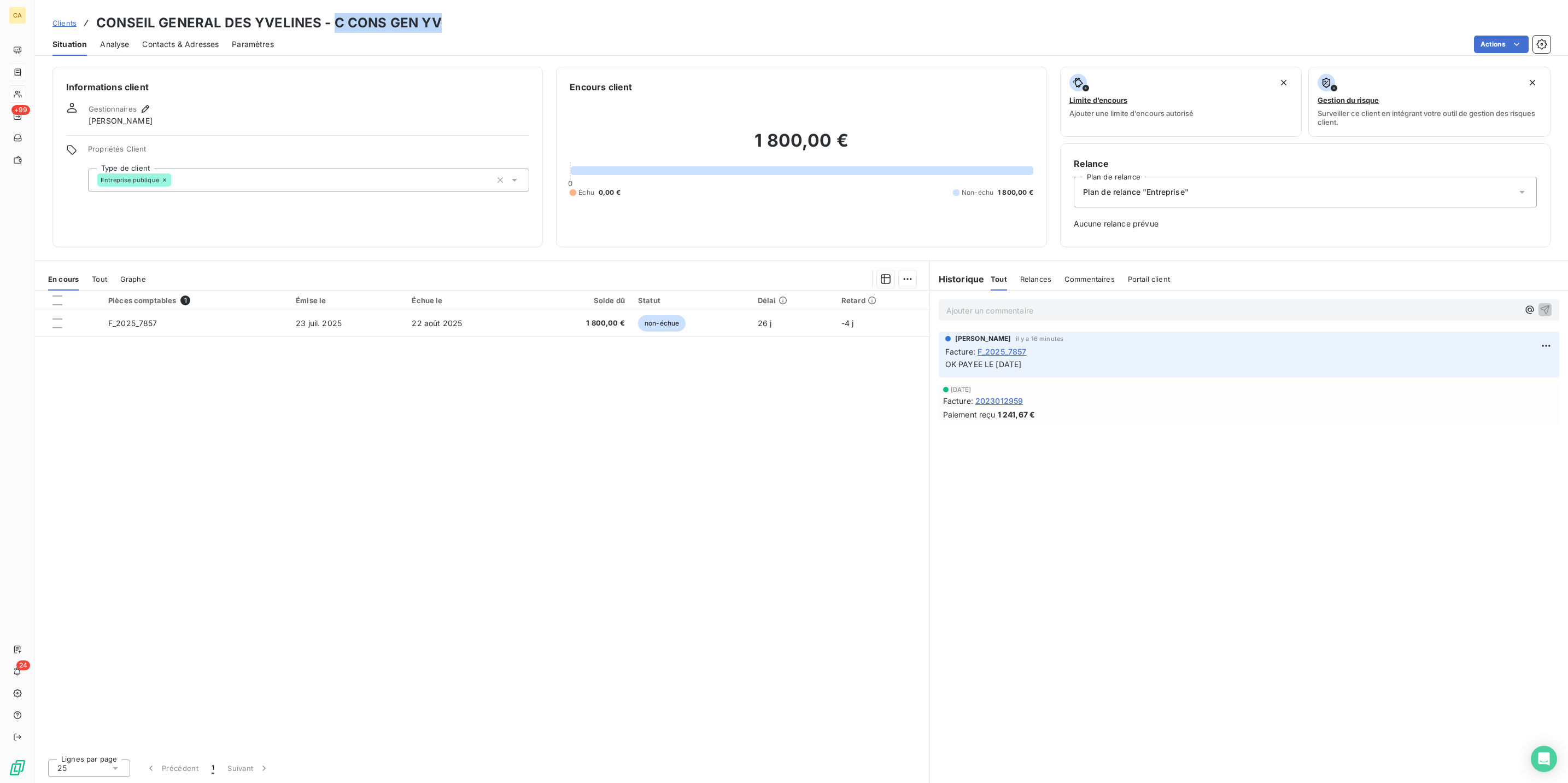
drag, startPoint x: 415, startPoint y: 21, endPoint x: 313, endPoint y: 23, distance: 102.0
click at [313, 23] on h3 "CONSEIL GENERAL DES YVELINES - C CONS GEN YV" at bounding box center [269, 23] width 345 height 20
copy h3 "C CONS GEN YV"
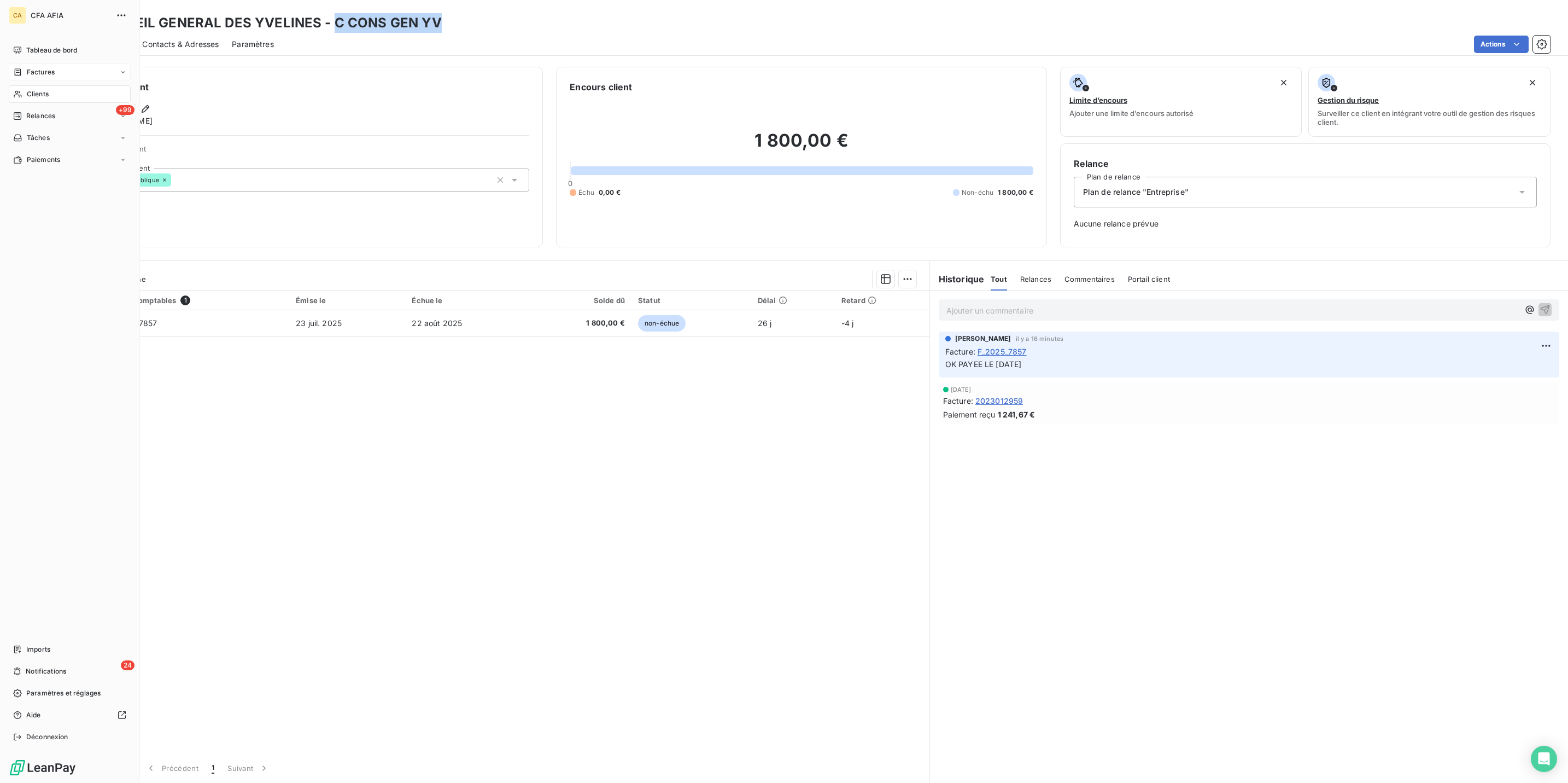
click at [18, 66] on nav "Tableau de bord Factures Clients +99 Relances Tâches Paiements" at bounding box center [70, 105] width 122 height 127
click at [27, 89] on span "Clients" at bounding box center [38, 94] width 22 height 10
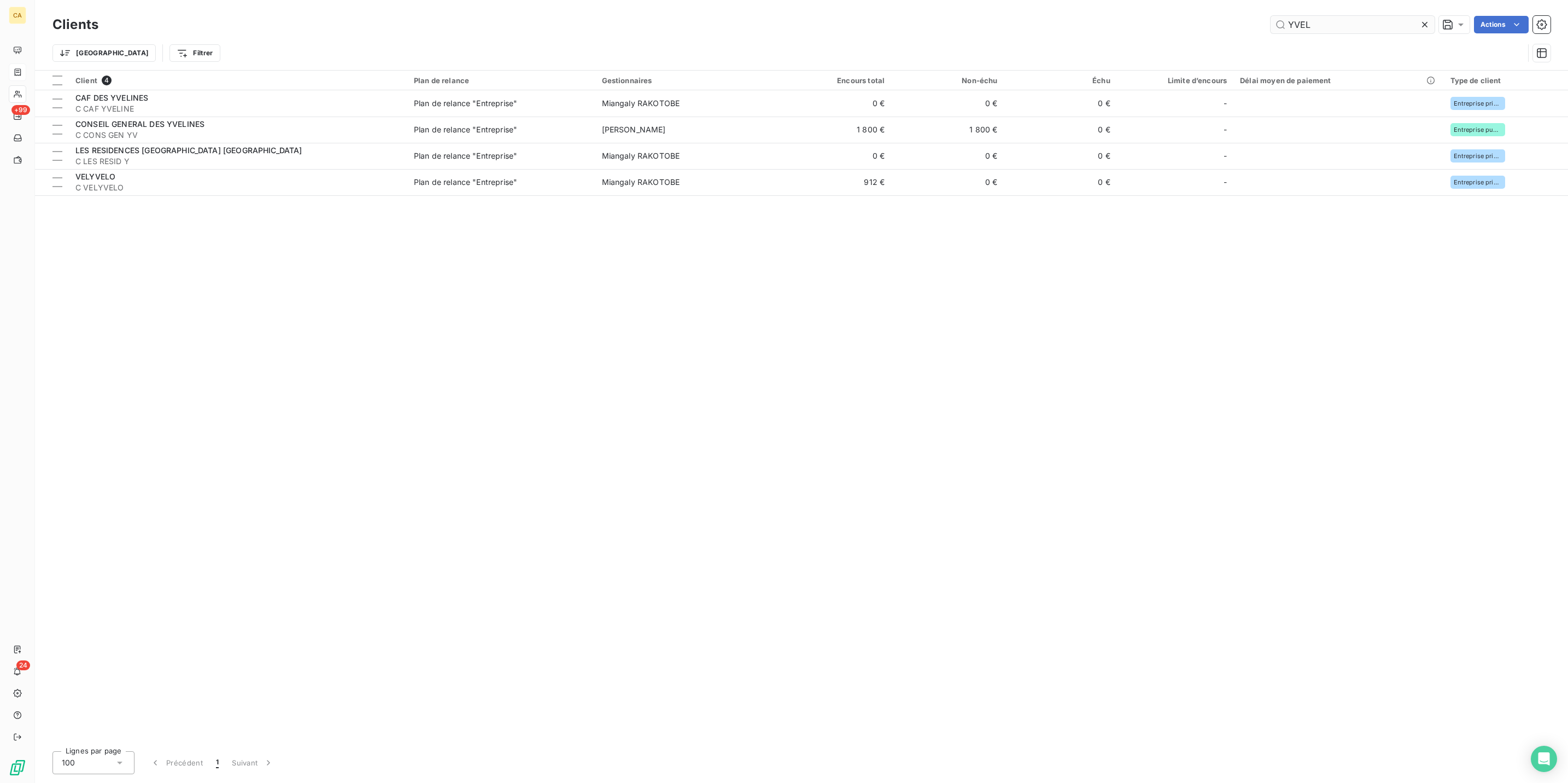
click at [1327, 23] on input "YVEL" at bounding box center [1353, 25] width 164 height 18
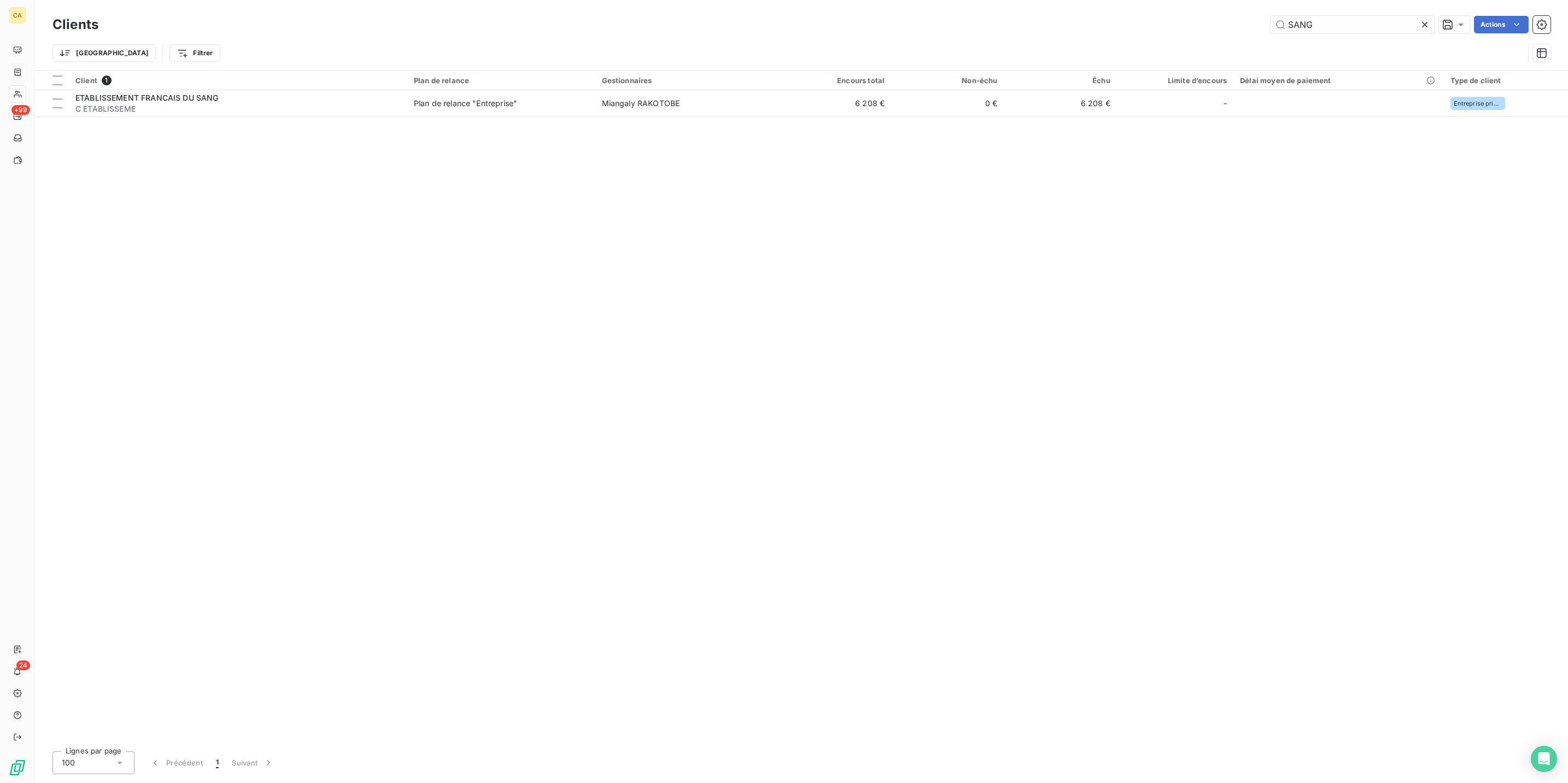
type input "SANG"
